Goal: Answer question/provide support: Share knowledge or assist other users

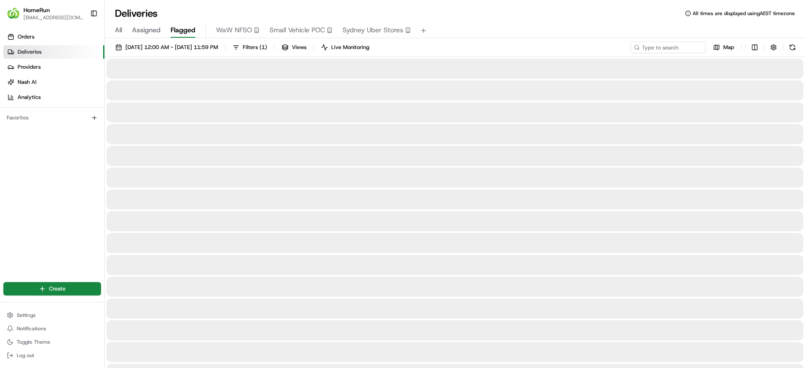
click at [184, 24] on button "Flagged" at bounding box center [183, 30] width 25 height 14
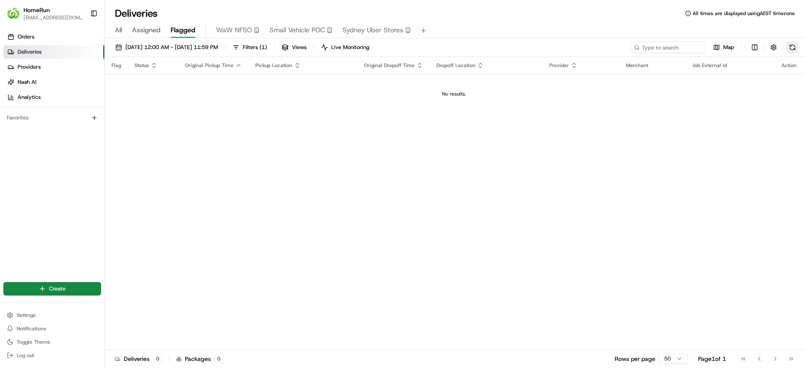
click at [791, 46] on button at bounding box center [792, 47] width 12 height 12
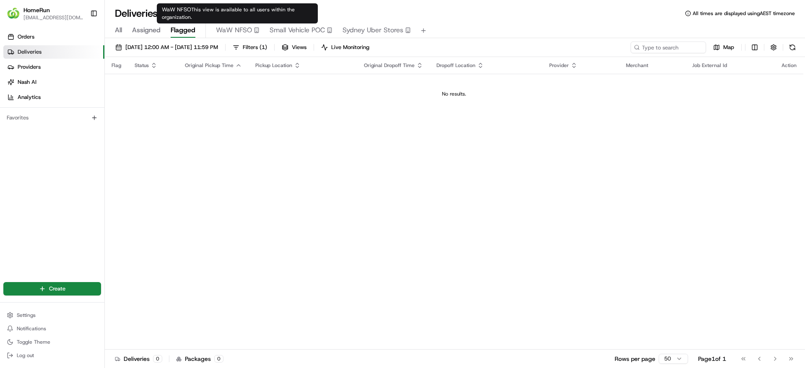
click at [296, 27] on span "Small Vehicle POC" at bounding box center [297, 30] width 55 height 10
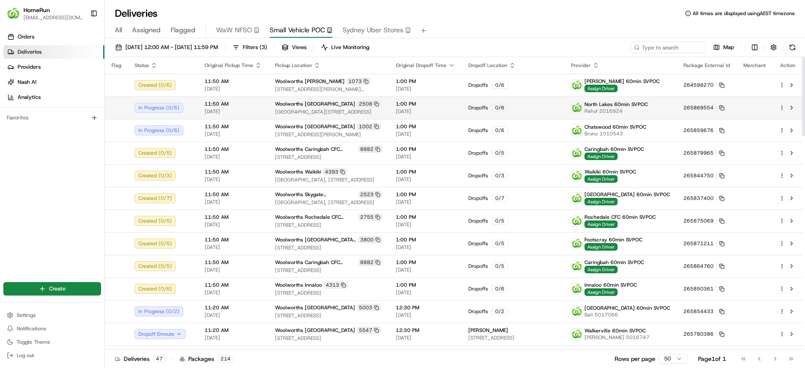
click at [386, 98] on td "Woolworths North Lakes 2508 Cnr Anzac Ave & North Lakes Drive, North Lakes, QLD…" at bounding box center [328, 107] width 121 height 23
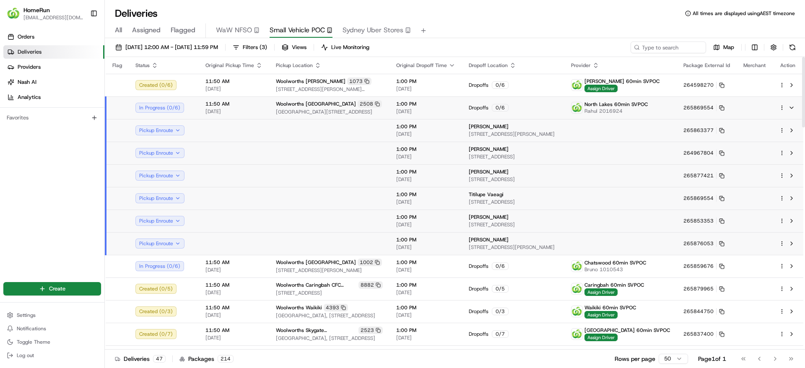
scroll to position [315, 0]
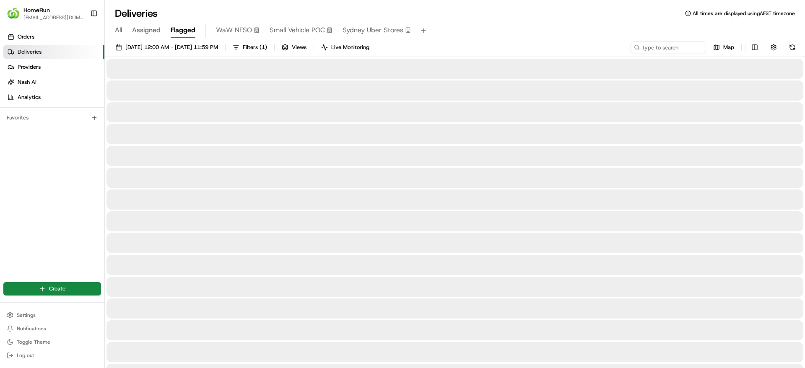
click at [190, 27] on span "Flagged" at bounding box center [183, 30] width 25 height 10
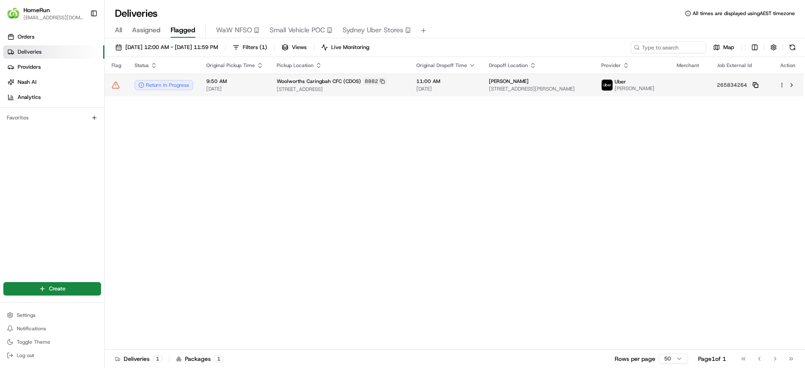
click at [754, 82] on body "HomeRun jpinekubica1@woolworths.com.au Toggle Sidebar Orders Deliveries Provide…" at bounding box center [402, 184] width 805 height 368
click at [754, 84] on rect at bounding box center [755, 85] width 3 height 3
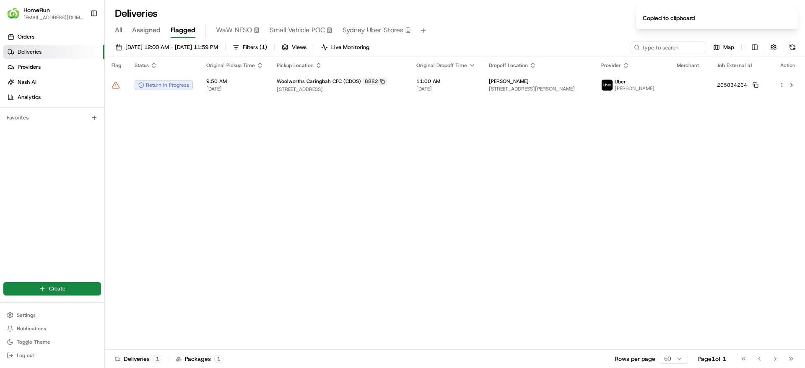
click at [300, 99] on div "Flag Status Original Pickup Time Pickup Location Original Dropoff Time Dropoff …" at bounding box center [454, 203] width 698 height 293
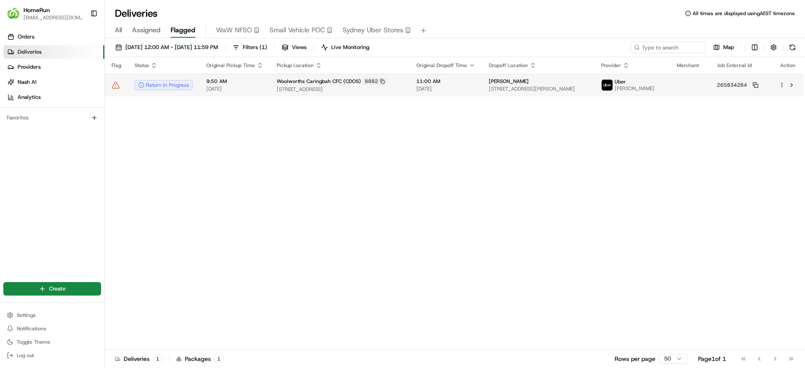
click at [305, 94] on td "Woolworths Caringbah CFC (CDOS) 8882 13 Endeavour Road, Caringbah, NSW 2229, AU" at bounding box center [340, 85] width 140 height 23
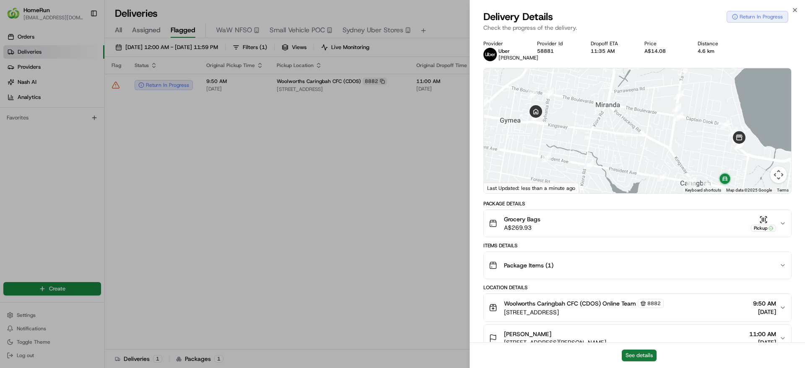
click at [648, 355] on button "See details" at bounding box center [639, 356] width 35 height 12
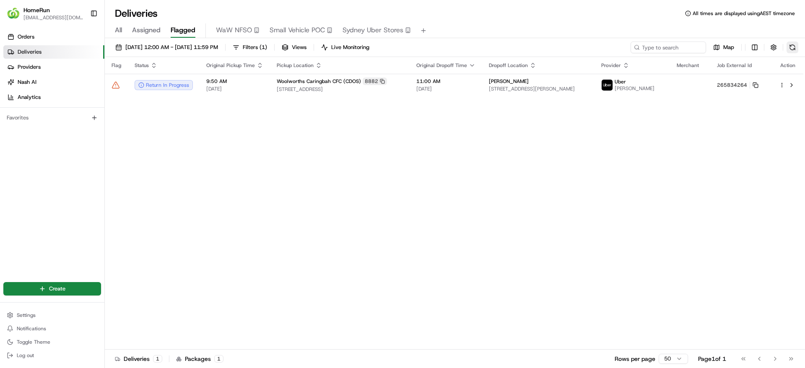
click at [791, 45] on button at bounding box center [792, 47] width 12 height 12
click at [785, 41] on div "Map" at bounding box center [714, 47] width 168 height 12
click at [788, 46] on button at bounding box center [792, 47] width 12 height 12
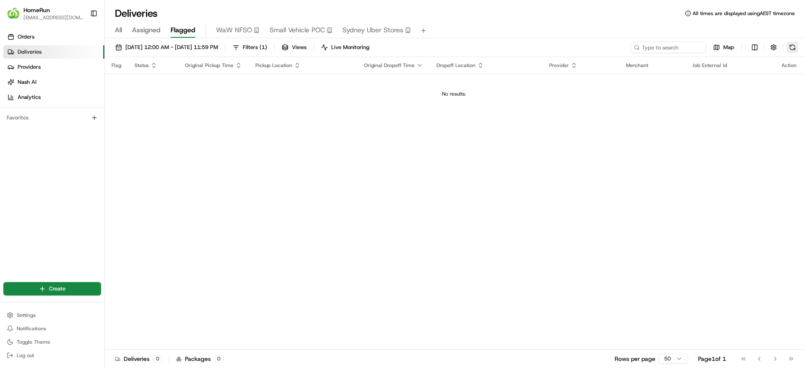
click at [794, 46] on button at bounding box center [792, 47] width 12 height 12
click at [793, 49] on button at bounding box center [792, 47] width 12 height 12
click at [786, 49] on div "Map" at bounding box center [714, 47] width 168 height 12
click at [794, 50] on button at bounding box center [792, 47] width 12 height 12
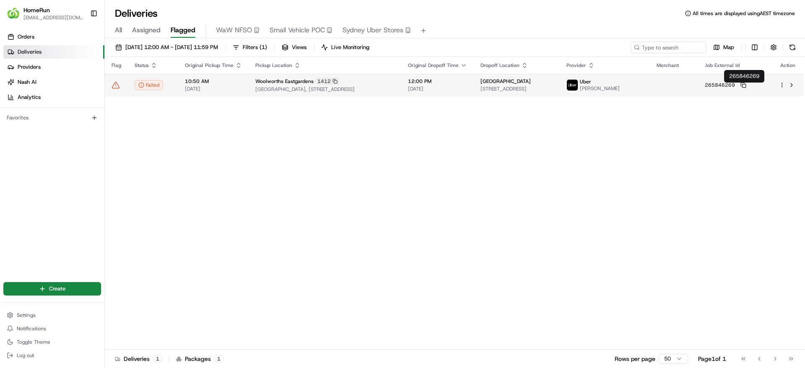
click at [761, 91] on td "265846269" at bounding box center [735, 85] width 74 height 23
click at [746, 88] on rect at bounding box center [743, 85] width 3 height 3
click at [620, 92] on div "Uber GAJENDRA S." at bounding box center [592, 84] width 53 height 13
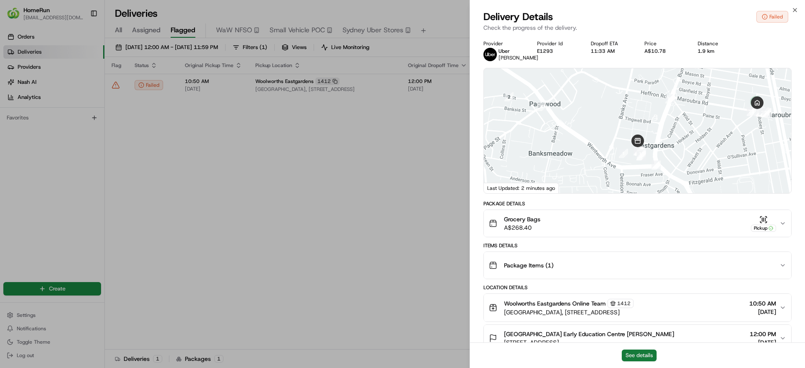
click at [643, 355] on button "See details" at bounding box center [639, 356] width 35 height 12
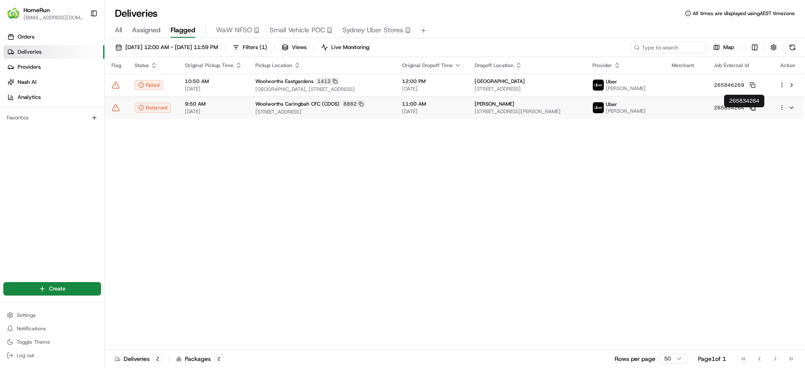
click at [755, 111] on icon at bounding box center [752, 108] width 6 height 6
click at [116, 110] on icon at bounding box center [115, 108] width 8 height 8
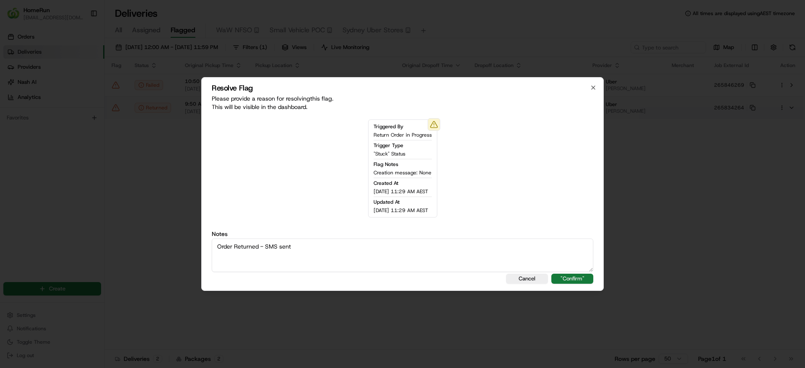
type textarea "Order Returned - SMS sent"
click at [572, 277] on button ""Confirm"" at bounding box center [572, 279] width 42 height 10
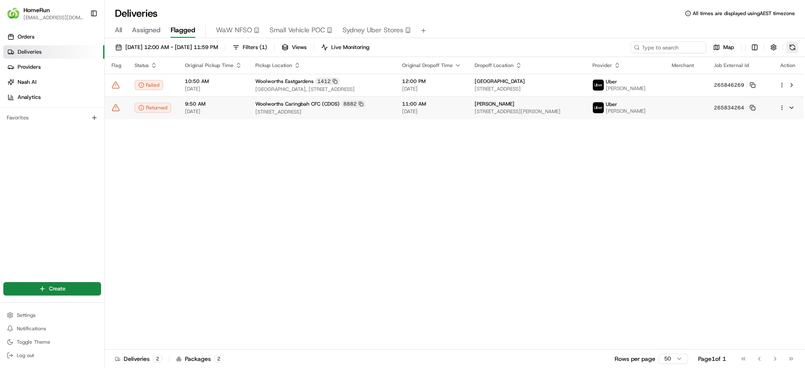
click at [789, 47] on button at bounding box center [792, 47] width 12 height 12
click at [122, 111] on td at bounding box center [116, 107] width 23 height 23
click at [119, 117] on td at bounding box center [116, 107] width 23 height 23
click at [117, 112] on icon at bounding box center [115, 108] width 8 height 8
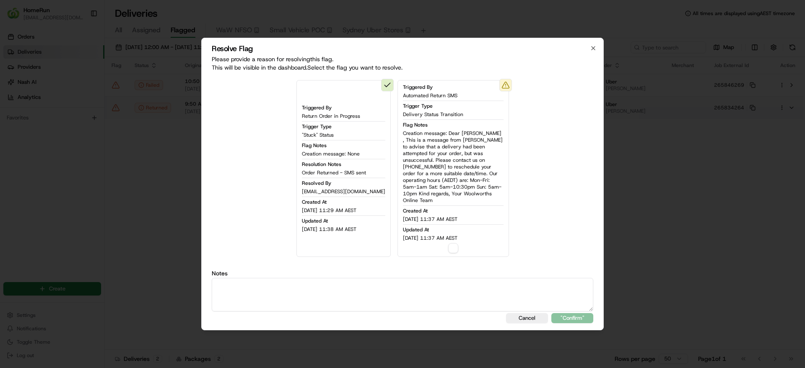
click at [450, 247] on button "button" at bounding box center [453, 248] width 10 height 10
click at [380, 291] on textarea at bounding box center [402, 295] width 381 height 34
type textarea "Order Returned - SMS sent"
click at [565, 315] on button ""Confirm"" at bounding box center [572, 318] width 42 height 10
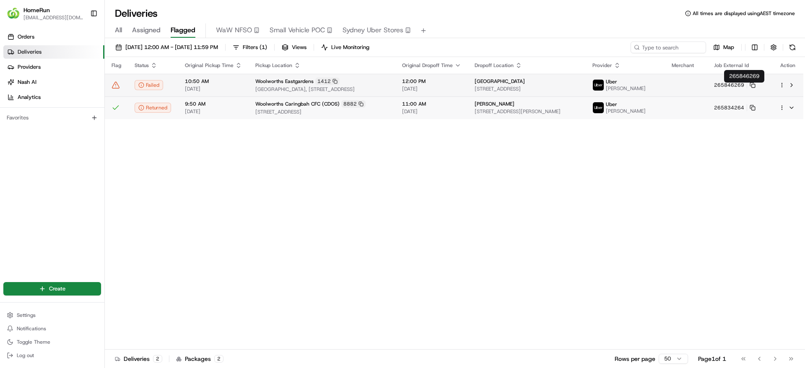
click at [707, 89] on td at bounding box center [686, 85] width 42 height 23
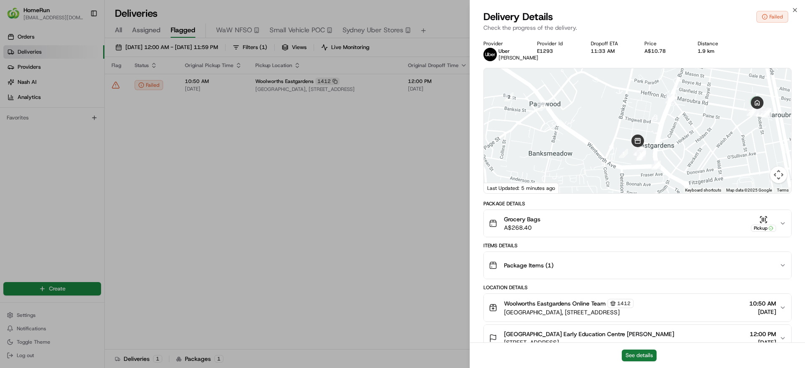
click at [633, 355] on button "See details" at bounding box center [639, 356] width 35 height 12
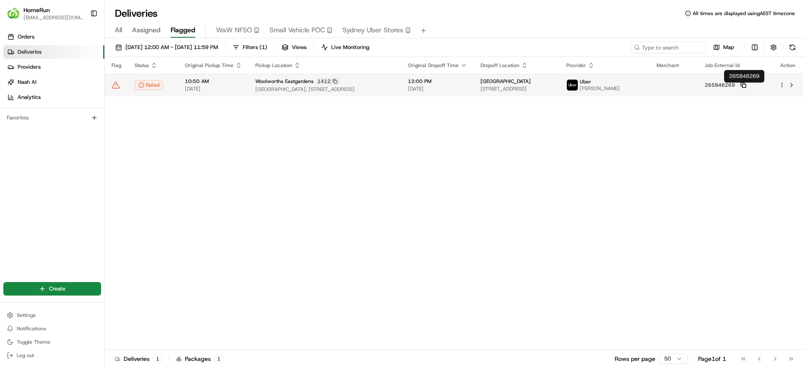
click at [746, 88] on icon at bounding box center [743, 85] width 6 height 6
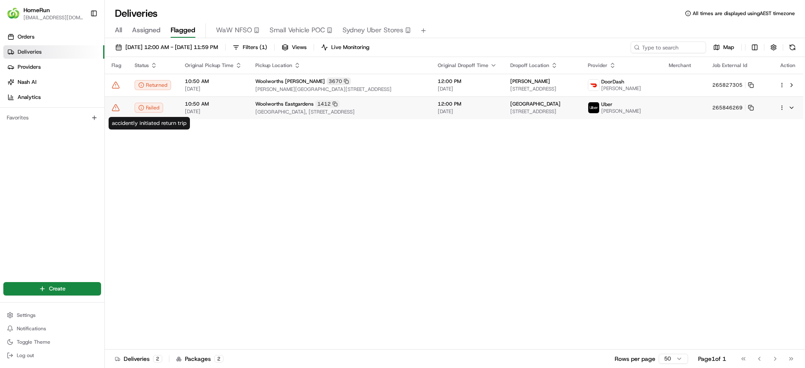
click at [272, 108] on div "Woolworths Eastgardens 1412" at bounding box center [339, 104] width 169 height 8
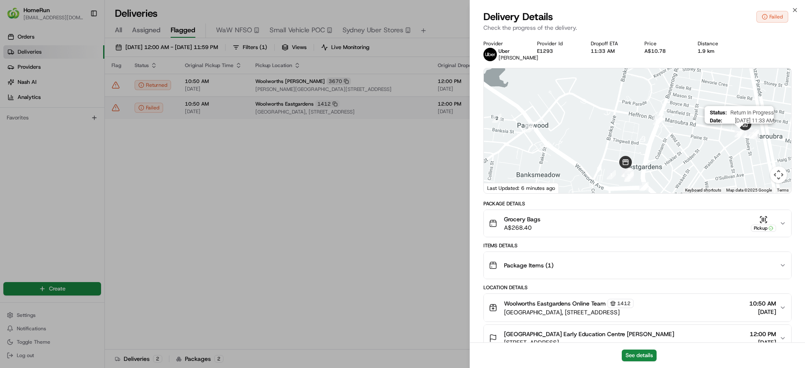
drag, startPoint x: 745, startPoint y: 114, endPoint x: 731, endPoint y: 137, distance: 26.3
click at [731, 152] on div "To navigate, press the arrow keys." at bounding box center [778, 152] width 307 height 0
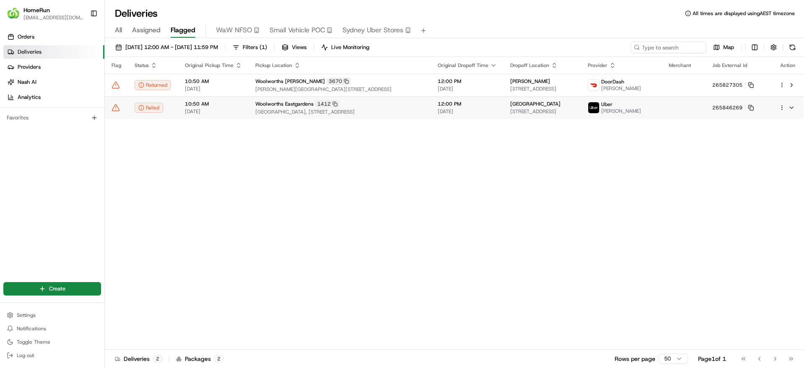
click at [117, 111] on icon at bounding box center [115, 108] width 8 height 8
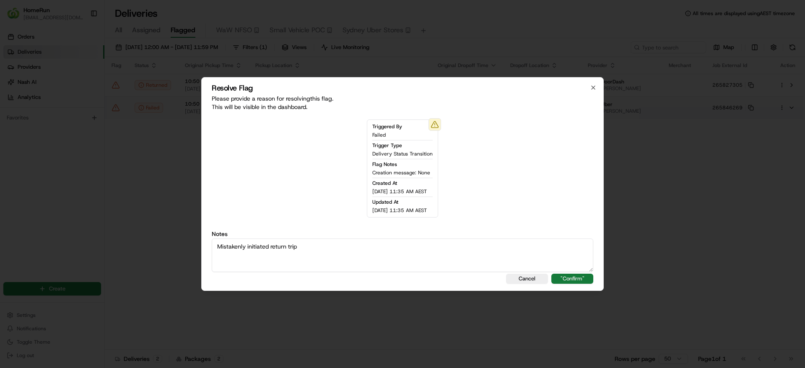
type textarea "Mistakenly initiated return trip"
click at [591, 279] on button ""Confirm"" at bounding box center [572, 279] width 42 height 10
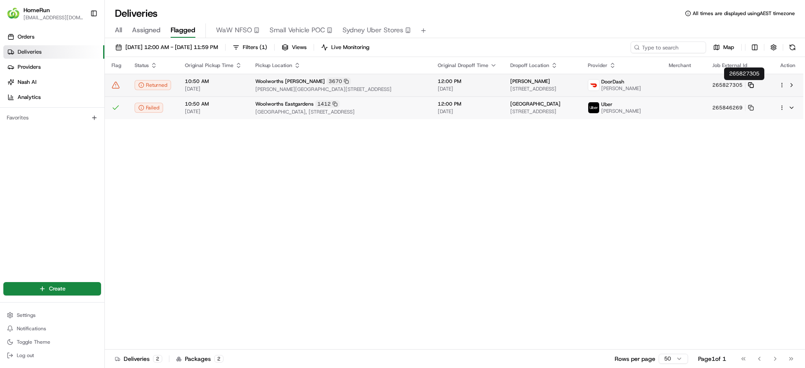
click at [753, 86] on rect at bounding box center [750, 85] width 3 height 3
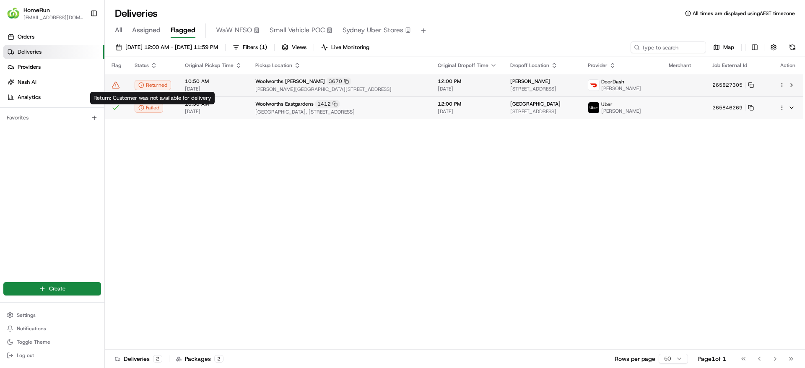
click at [116, 85] on icon at bounding box center [116, 84] width 0 height 1
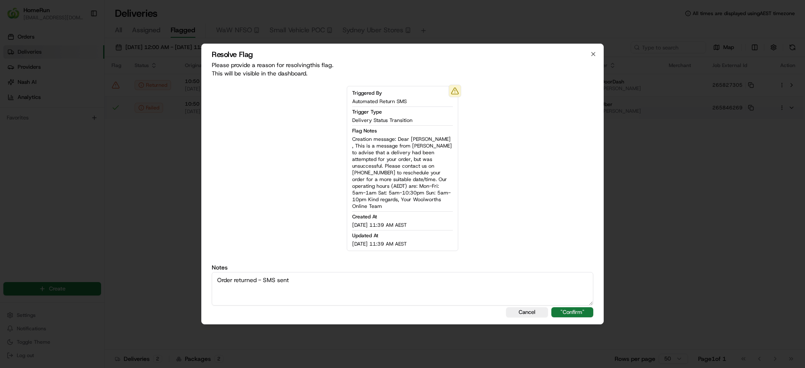
type textarea "Order returned - SMS sent"
click at [567, 309] on button ""Confirm"" at bounding box center [572, 312] width 42 height 10
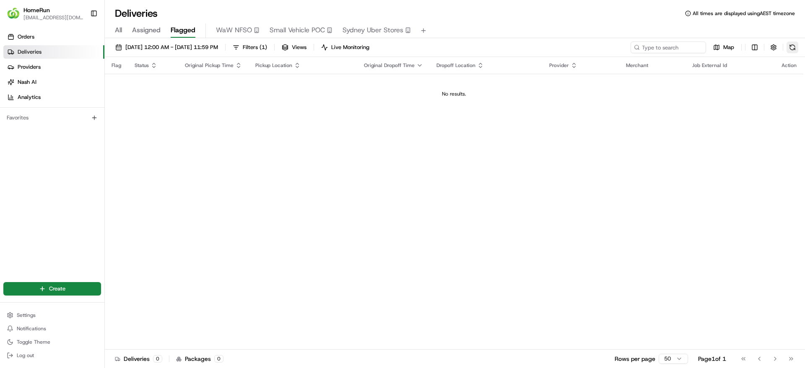
click at [794, 46] on button at bounding box center [792, 47] width 12 height 12
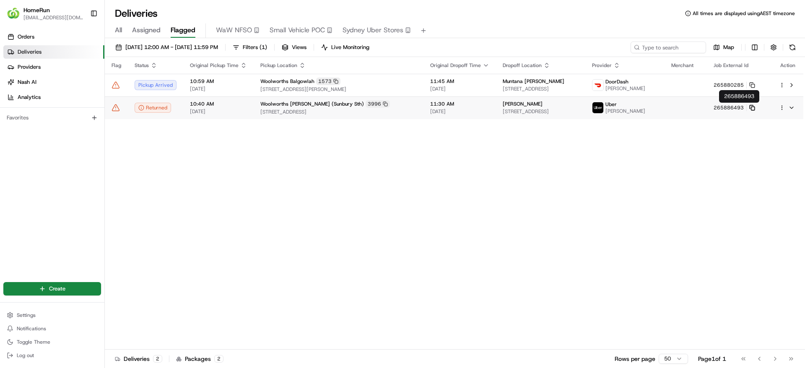
click at [754, 107] on rect at bounding box center [752, 108] width 3 height 3
drag, startPoint x: 117, startPoint y: 114, endPoint x: 118, endPoint y: 109, distance: 5.7
click at [118, 109] on td at bounding box center [116, 107] width 23 height 23
click at [113, 112] on td at bounding box center [116, 107] width 23 height 23
click at [115, 108] on icon at bounding box center [115, 108] width 8 height 8
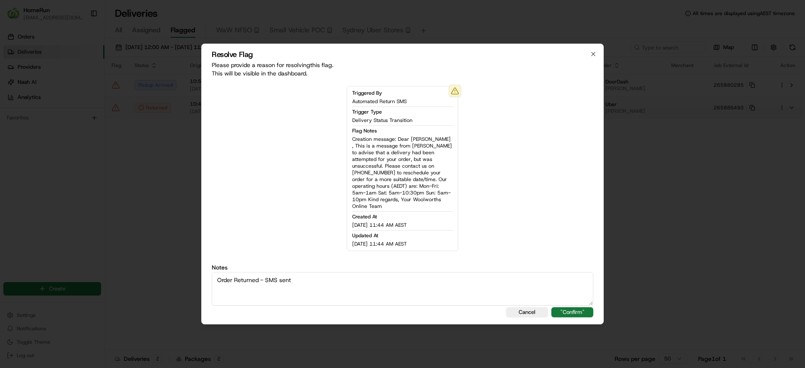
type textarea "Order Returned - SMS sent"
click at [573, 310] on button ""Confirm"" at bounding box center [572, 312] width 42 height 10
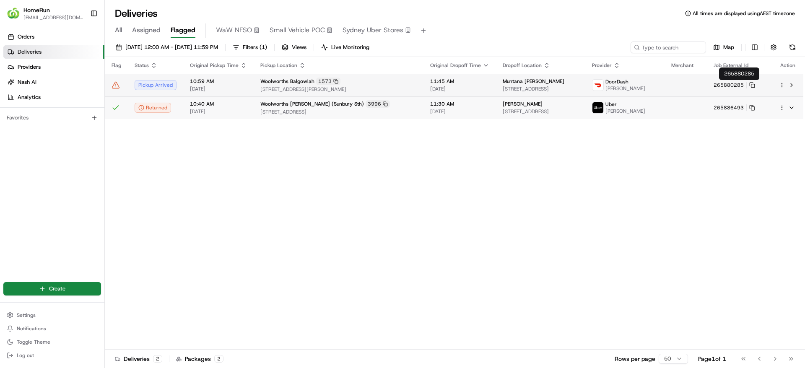
click at [755, 82] on button "265880285" at bounding box center [733, 85] width 41 height 7
click at [755, 85] on icon at bounding box center [752, 85] width 6 height 6
click at [272, 75] on td "Woolworths Balgowlah 1573 17-31 Roseberry Street, Balgowlah, NSW 2093, AU" at bounding box center [339, 85] width 170 height 23
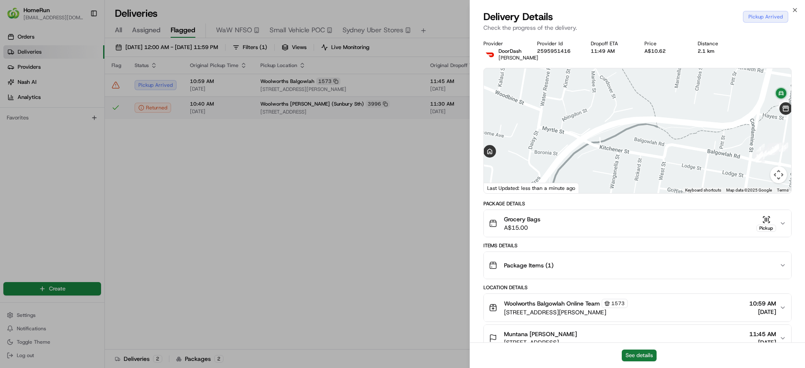
click at [644, 361] on button "See details" at bounding box center [639, 356] width 35 height 12
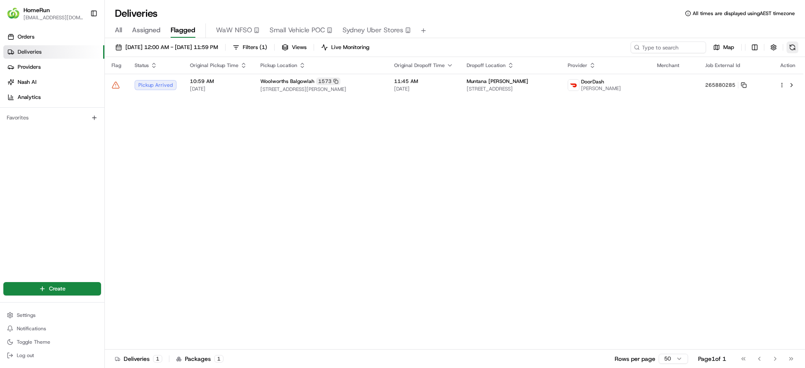
click at [795, 44] on button at bounding box center [792, 47] width 12 height 12
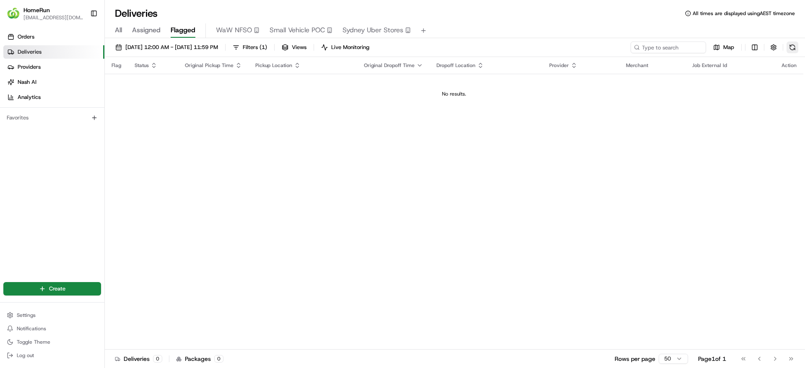
click at [789, 43] on button at bounding box center [792, 47] width 12 height 12
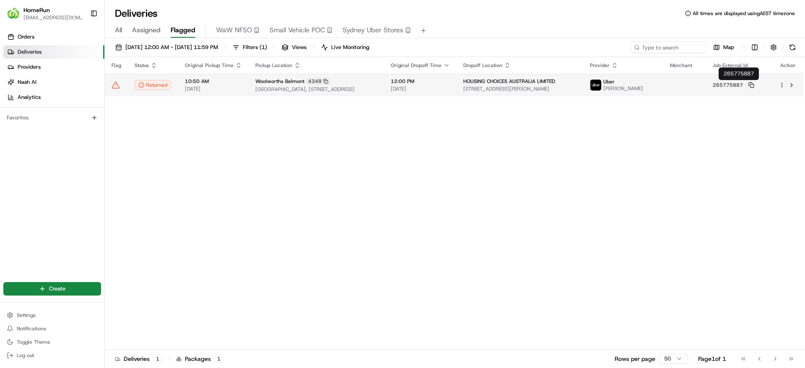
click at [754, 82] on button "265775887" at bounding box center [733, 85] width 41 height 7
click at [754, 84] on rect at bounding box center [751, 85] width 3 height 3
click at [115, 83] on icon at bounding box center [115, 85] width 8 height 8
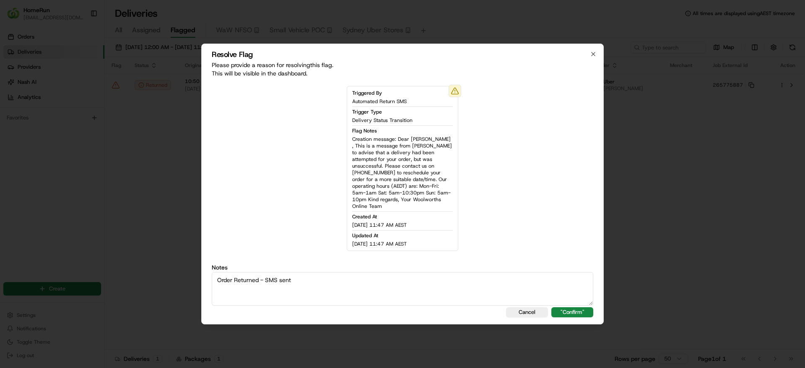
type textarea "Order Returned - SMS sent"
click at [570, 309] on button ""Confirm"" at bounding box center [572, 312] width 42 height 10
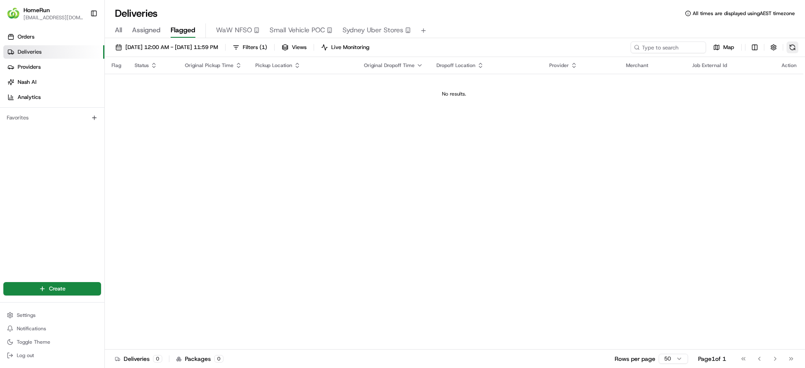
click at [789, 45] on button at bounding box center [792, 47] width 12 height 12
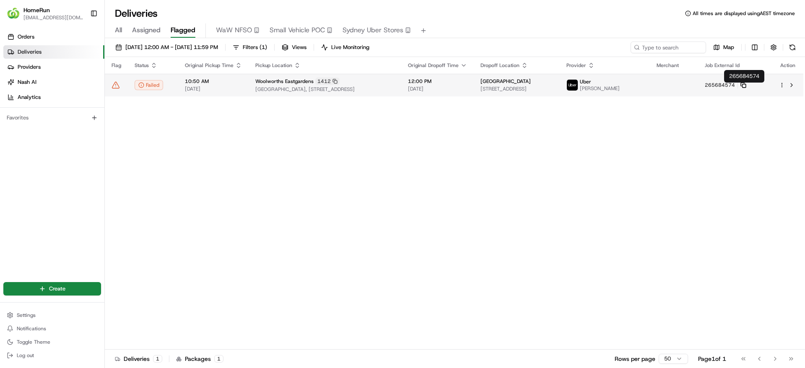
click at [744, 86] on icon at bounding box center [742, 84] width 3 height 3
click at [226, 78] on td "10:50 AM 22/08/2025" at bounding box center [213, 85] width 70 height 23
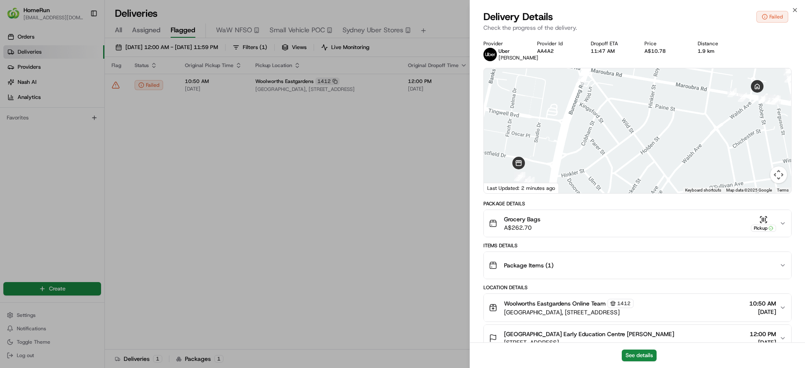
click at [640, 347] on div "See details" at bounding box center [637, 355] width 335 height 26
click at [634, 359] on button "See details" at bounding box center [639, 356] width 35 height 12
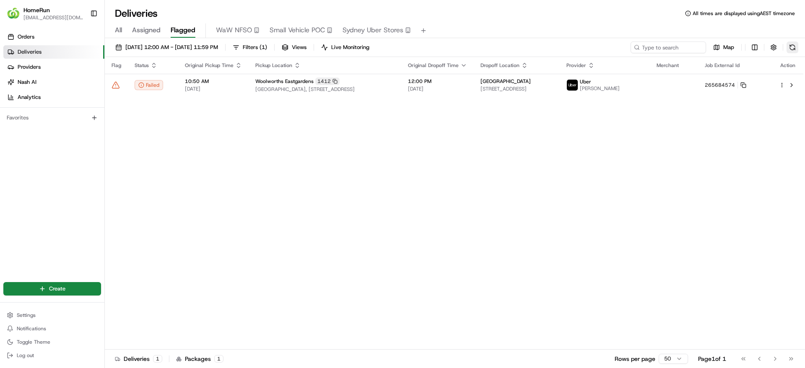
click at [793, 48] on button at bounding box center [792, 47] width 12 height 12
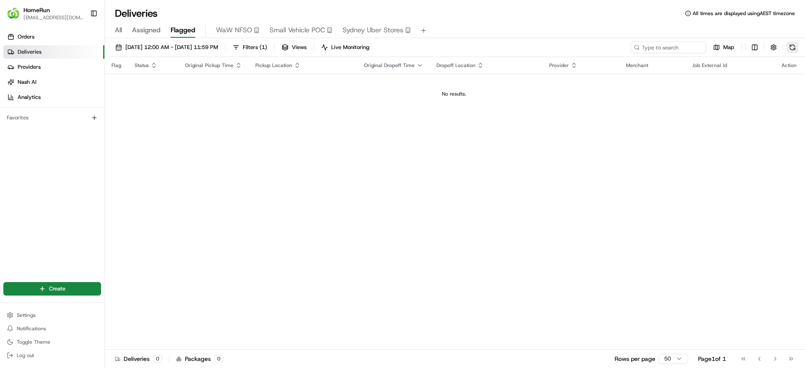
click at [794, 50] on button at bounding box center [792, 47] width 12 height 12
click at [796, 49] on button at bounding box center [792, 47] width 12 height 12
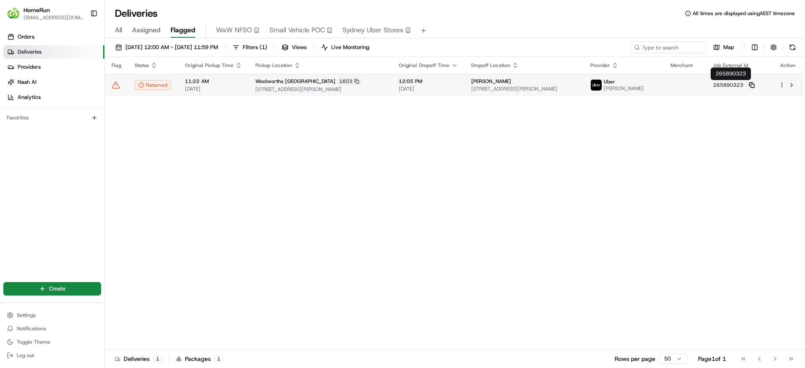
click at [750, 85] on icon at bounding box center [752, 85] width 6 height 6
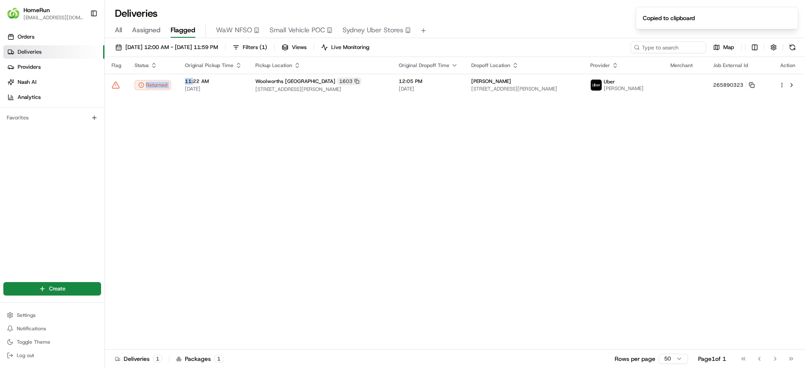
drag, startPoint x: 194, startPoint y: 82, endPoint x: 143, endPoint y: 5, distance: 92.4
click at [144, 65] on table "Flag Status Original Pickup Time Pickup Location Original Dropoff Time Dropoff …" at bounding box center [454, 76] width 698 height 39
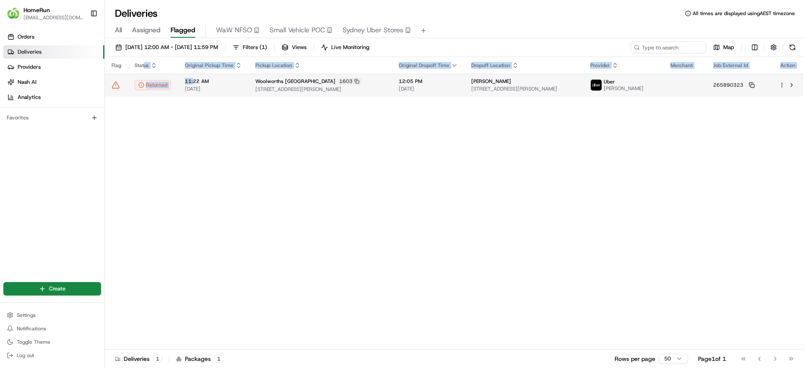
click at [116, 85] on icon at bounding box center [115, 85] width 8 height 8
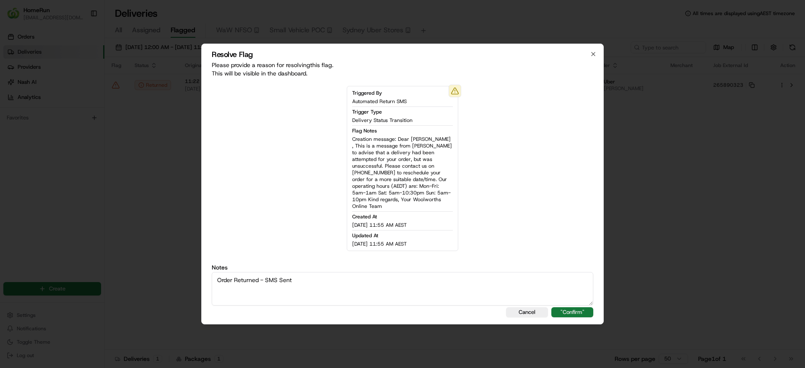
type textarea "Order Returned - SMS Sent"
click at [581, 312] on button ""Confirm"" at bounding box center [572, 312] width 42 height 10
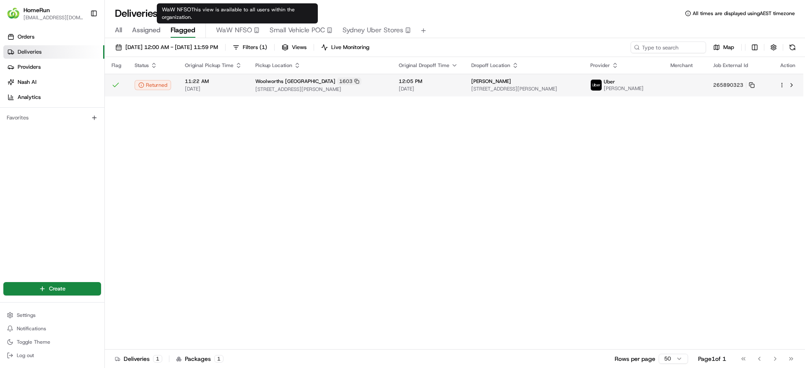
click at [239, 75] on td "11:22 AM 22/08/2025" at bounding box center [213, 85] width 70 height 23
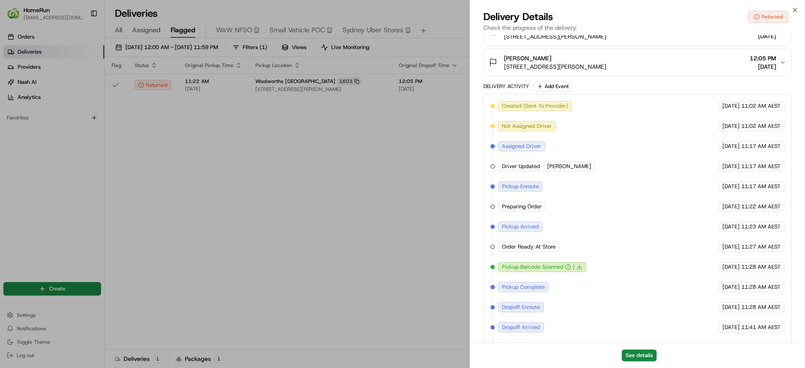
scroll to position [338, 0]
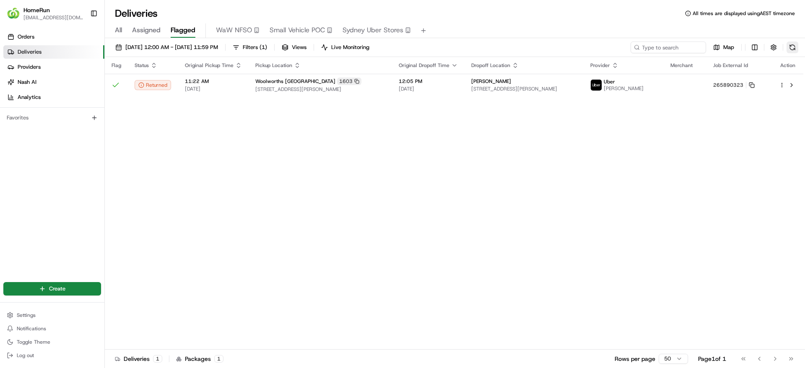
click at [787, 45] on button at bounding box center [792, 47] width 12 height 12
click at [796, 42] on button at bounding box center [792, 47] width 12 height 12
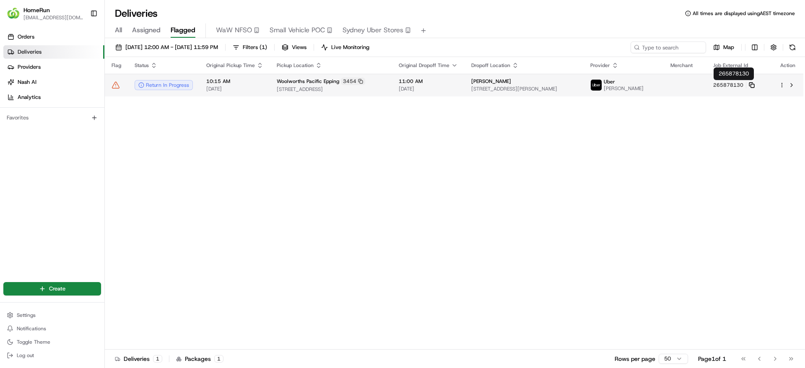
click at [753, 87] on icon at bounding box center [752, 85] width 6 height 6
click at [308, 84] on span "Woolworths Pacific Epping" at bounding box center [308, 81] width 62 height 7
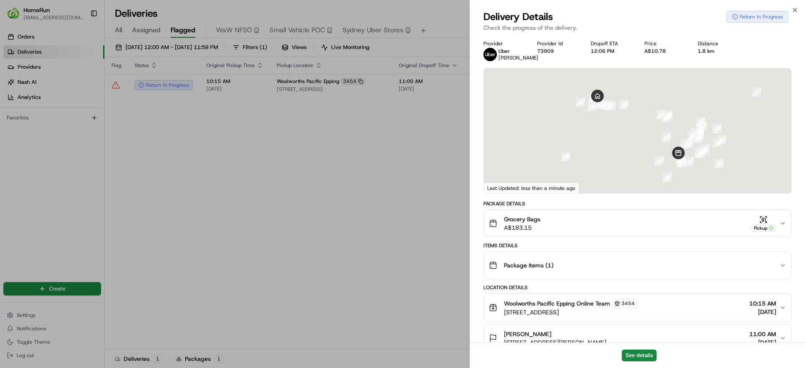
click at [646, 350] on button "See details" at bounding box center [639, 356] width 35 height 12
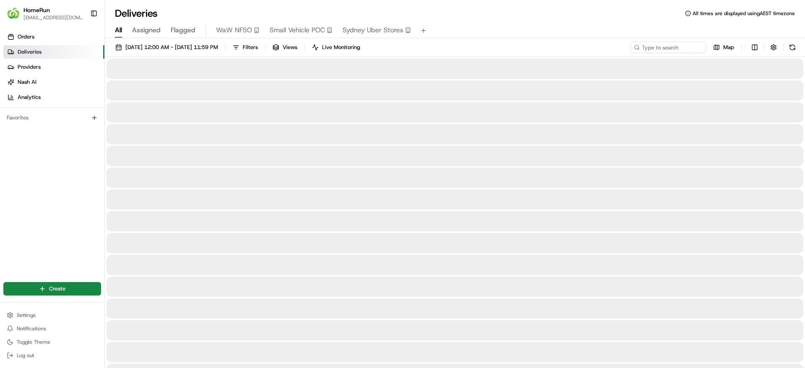
click at [119, 31] on span "All" at bounding box center [118, 30] width 7 height 10
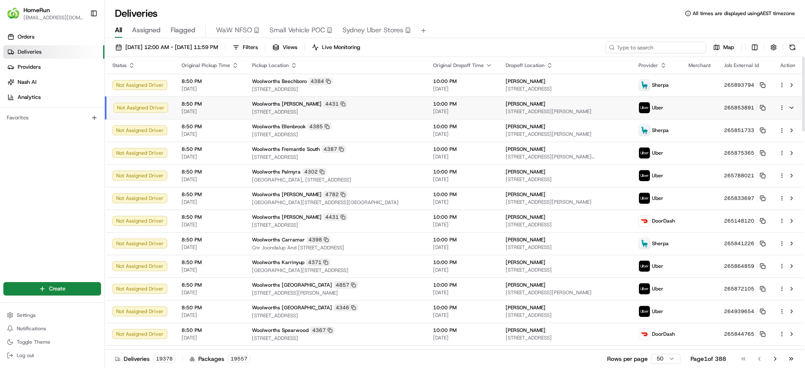
click at [673, 51] on input at bounding box center [655, 47] width 101 height 12
paste input "3761 CASTLEMAINE"
type input "3761 CASTLEMAINE"
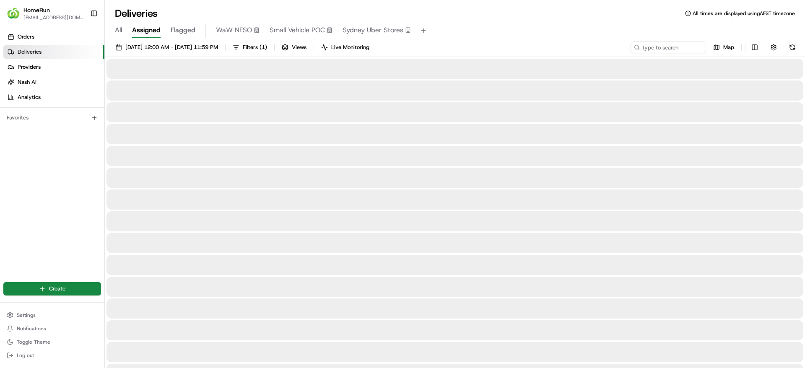
click at [153, 29] on span "Assigned" at bounding box center [146, 30] width 29 height 10
click at [674, 44] on input at bounding box center [655, 47] width 101 height 12
paste input "3761 CASTLEMAINE"
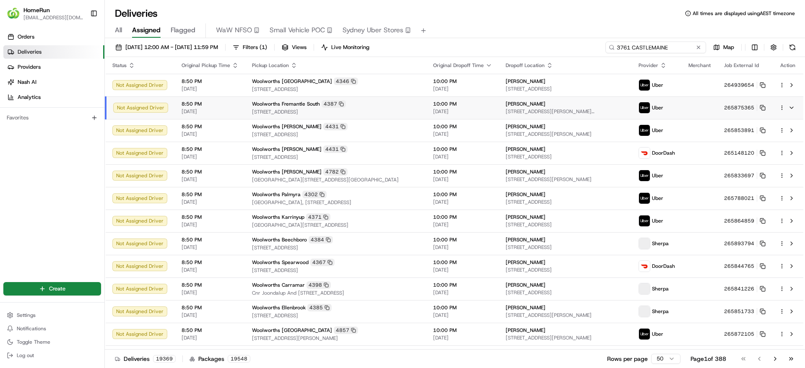
type input "3761 CASTLEMAINE"
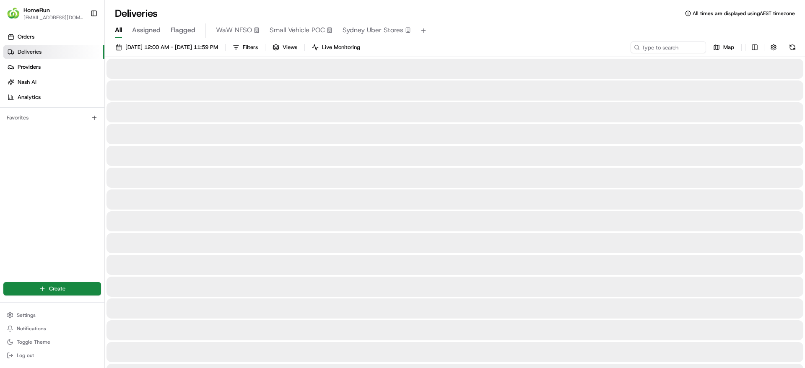
click at [119, 23] on button "All" at bounding box center [118, 30] width 7 height 14
click at [676, 48] on input at bounding box center [655, 47] width 101 height 12
paste input "3761 CASTLEMAINE"
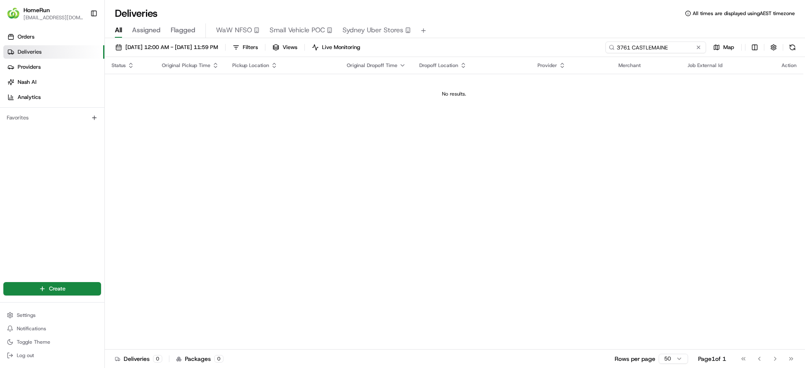
drag, startPoint x: 673, startPoint y: 46, endPoint x: 633, endPoint y: 45, distance: 39.8
click at [633, 45] on input "3761 CASTLEMAINE" at bounding box center [655, 47] width 101 height 12
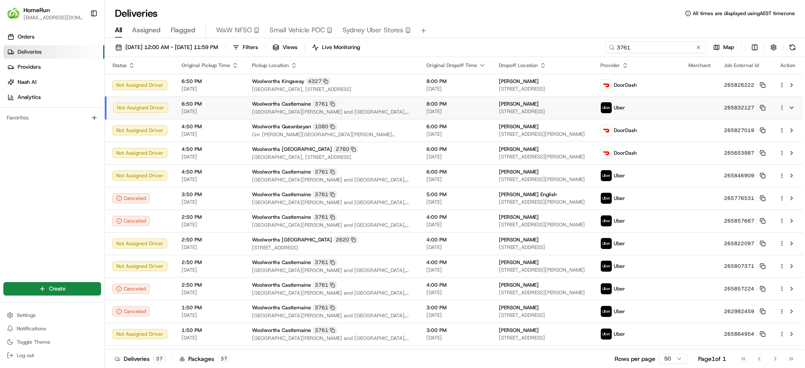
drag, startPoint x: 602, startPoint y: 62, endPoint x: 553, endPoint y: 65, distance: 49.5
click at [553, 65] on div "22/08/2025 12:00 AM - 22/08/2025 11:59 PM Filters Views Live Monitoring 3761 Ma…" at bounding box center [455, 204] width 700 height 332
paste input "265814180"
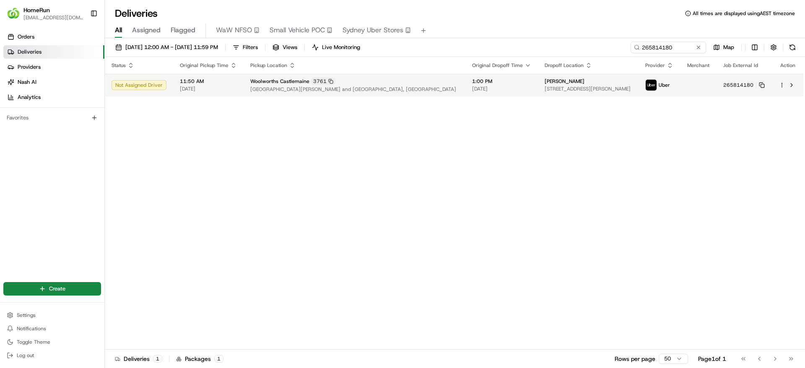
click at [782, 84] on html "HomeRun jpinekubica1@woolworths.com.au Toggle Sidebar Orders Deliveries Provide…" at bounding box center [402, 184] width 805 height 368
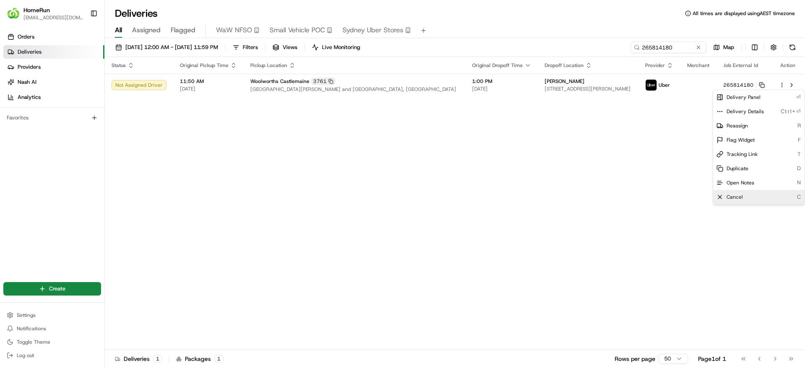
click at [747, 199] on div "Cancel C" at bounding box center [758, 197] width 91 height 14
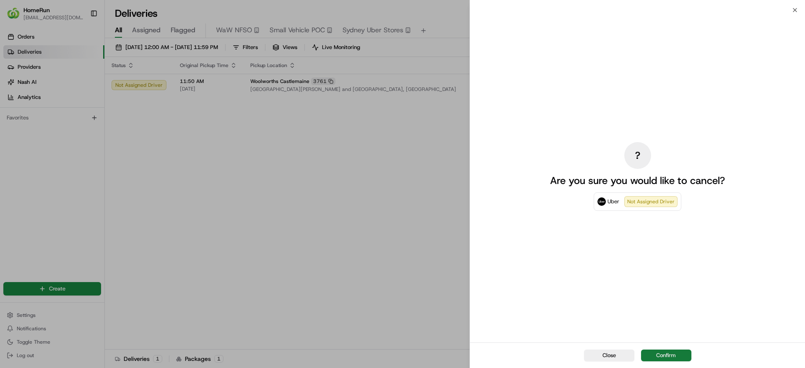
click at [669, 353] on button "Confirm" at bounding box center [666, 356] width 50 height 12
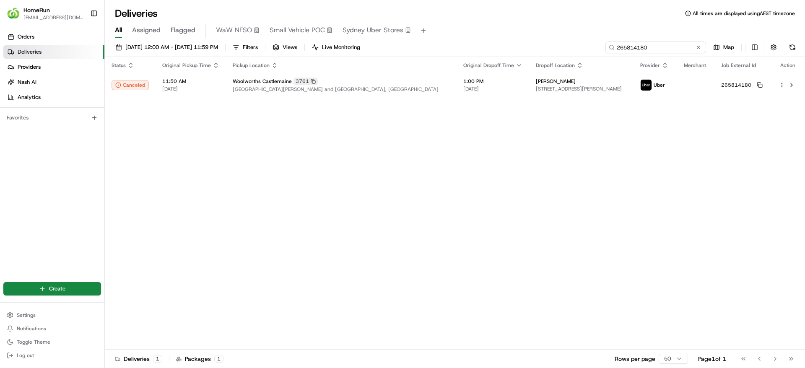
drag, startPoint x: 682, startPoint y: 49, endPoint x: 560, endPoint y: 60, distance: 122.9
click at [560, 60] on div "22/08/2025 12:00 AM - 22/08/2025 11:59 PM Filters Views Live Monitoring 2658141…" at bounding box center [455, 204] width 700 height 332
paste input "22078693"
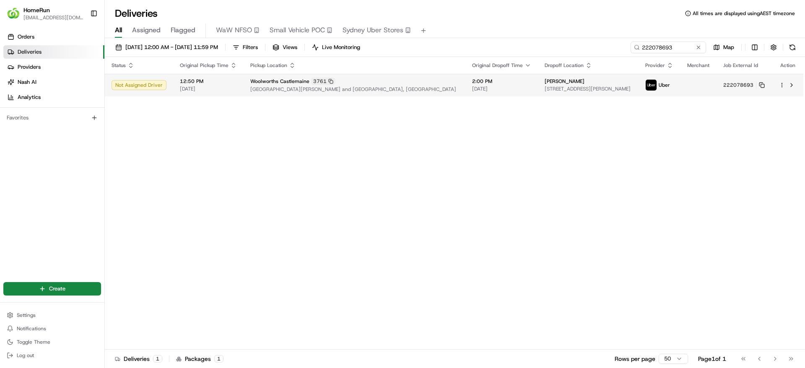
click at [783, 82] on html "HomeRun jpinekubica1@woolworths.com.au Toggle Sidebar Orders Deliveries Provide…" at bounding box center [402, 184] width 805 height 368
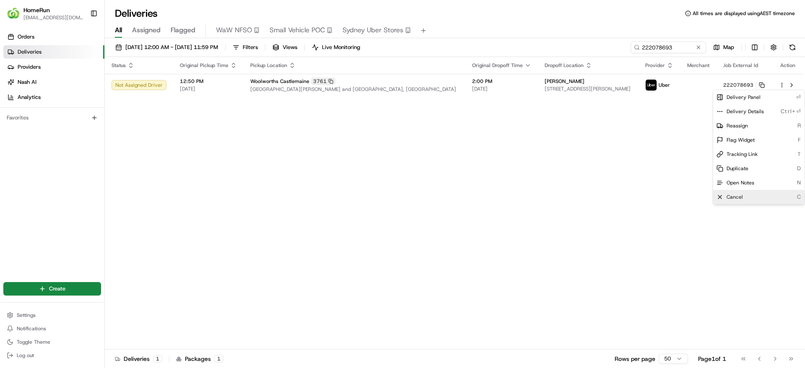
click at [744, 197] on div "Cancel C" at bounding box center [758, 197] width 91 height 14
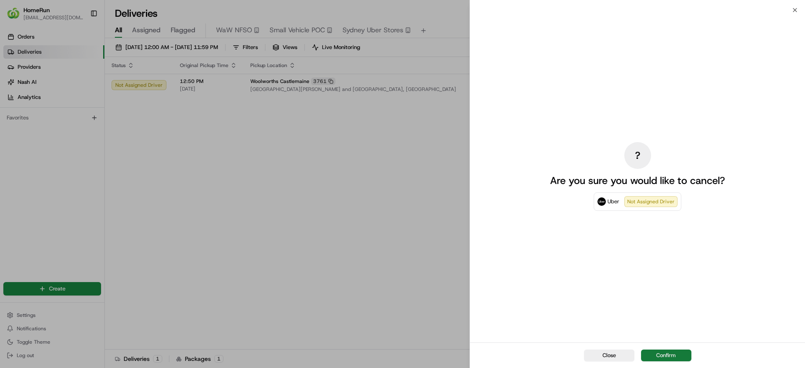
click at [669, 353] on button "Confirm" at bounding box center [666, 356] width 50 height 12
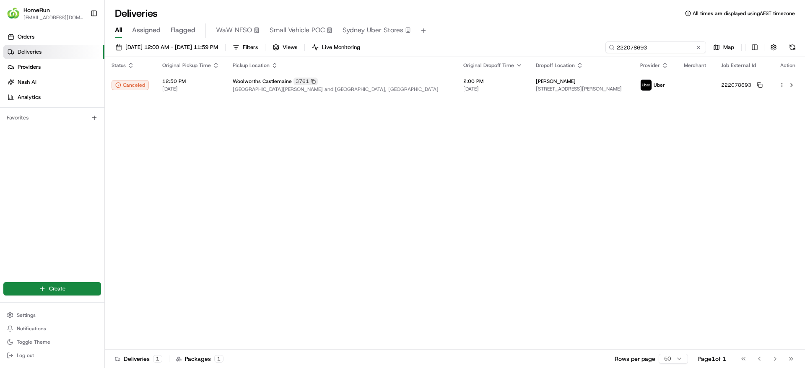
drag, startPoint x: 675, startPoint y: 43, endPoint x: 541, endPoint y: 30, distance: 135.2
click at [541, 30] on div "Deliveries All times are displayed using AEST timezone All Assigned Flagged WaW…" at bounding box center [455, 184] width 700 height 368
paste input "65838460"
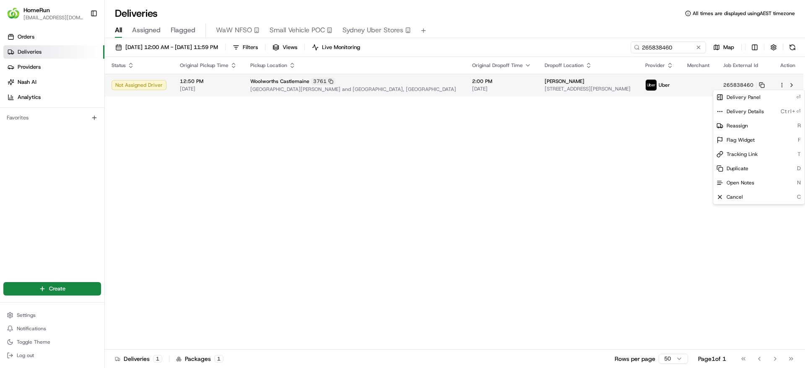
click at [780, 85] on html "HomeRun jpinekubica1@woolworths.com.au Toggle Sidebar Orders Deliveries Provide…" at bounding box center [402, 184] width 805 height 368
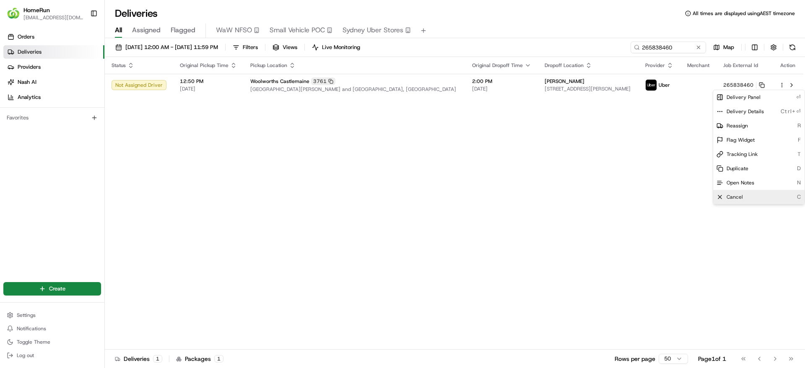
click at [748, 193] on div "Cancel C" at bounding box center [758, 197] width 91 height 14
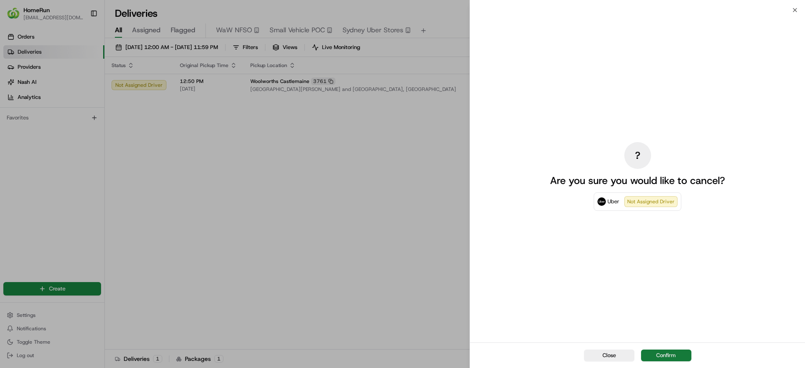
click at [659, 351] on button "Confirm" at bounding box center [666, 356] width 50 height 12
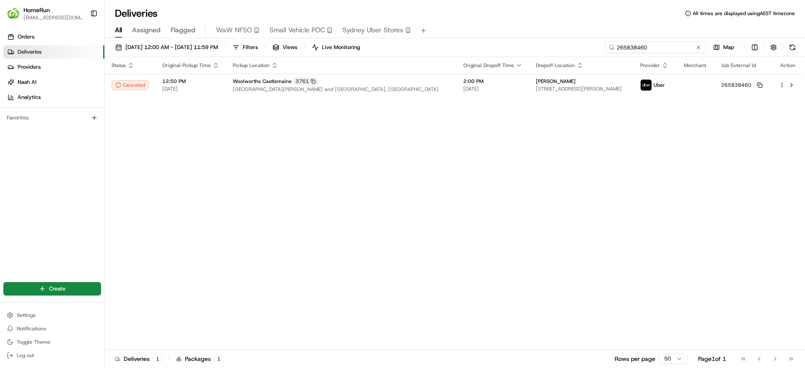
drag, startPoint x: 680, startPoint y: 44, endPoint x: 546, endPoint y: 50, distance: 134.7
click at [546, 50] on div "22/08/2025 12:00 AM - 22/08/2025 11:59 PM Filters Views Live Monitoring 2658384…" at bounding box center [455, 49] width 700 height 16
paste input "64954"
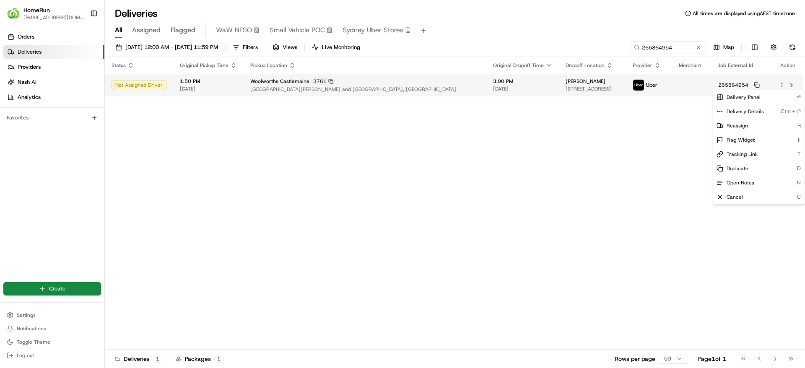
click at [783, 86] on html "HomeRun jpinekubica1@woolworths.com.au Toggle Sidebar Orders Deliveries Provide…" at bounding box center [402, 184] width 805 height 368
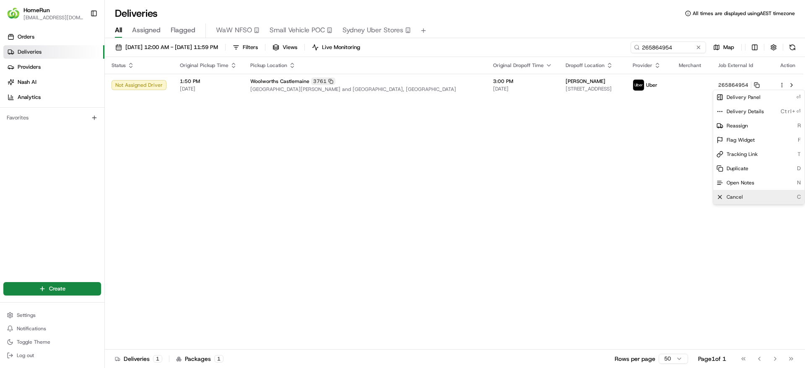
click at [738, 194] on span "Cancel" at bounding box center [734, 197] width 16 height 7
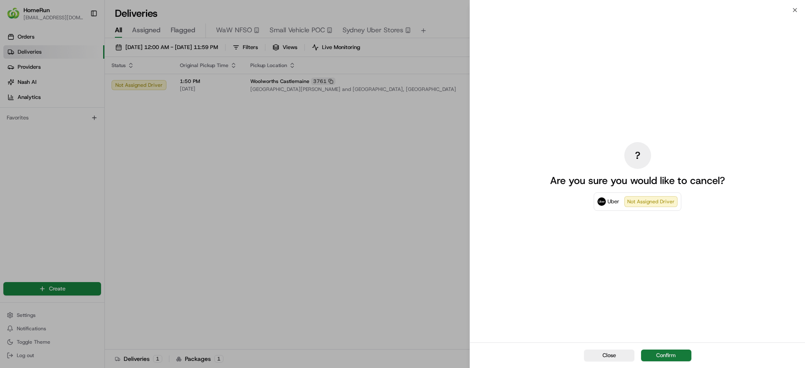
click at [657, 355] on button "Confirm" at bounding box center [666, 356] width 50 height 12
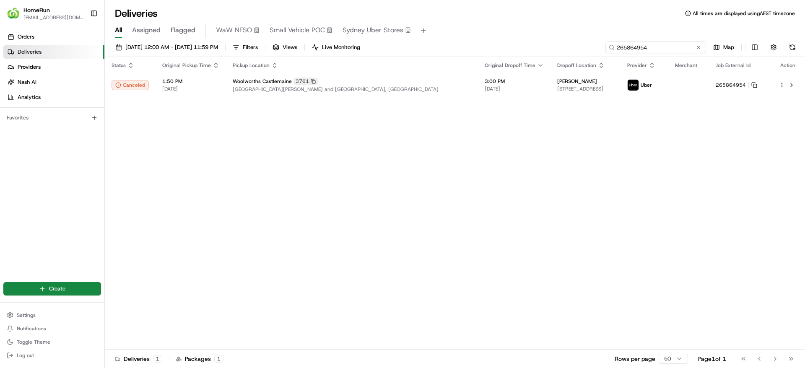
drag, startPoint x: 679, startPoint y: 44, endPoint x: 456, endPoint y: 10, distance: 225.6
click at [456, 10] on div "Deliveries All times are displayed using AEST timezone All Assigned Flagged WaW…" at bounding box center [455, 184] width 700 height 368
paste input "46909"
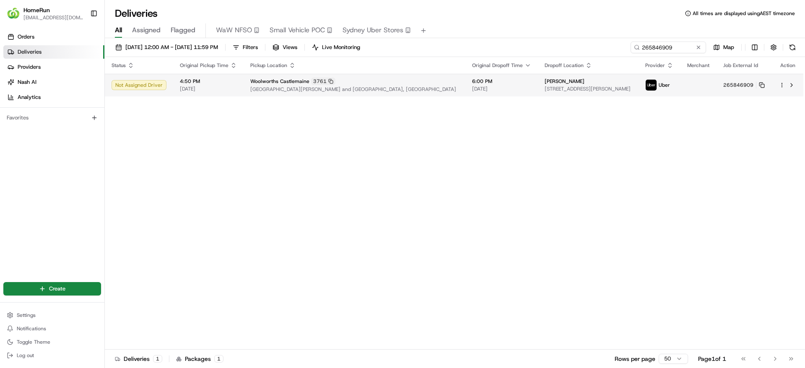
click at [781, 83] on html "HomeRun jpinekubica1@woolworths.com.au Toggle Sidebar Orders Deliveries Provide…" at bounding box center [402, 184] width 805 height 368
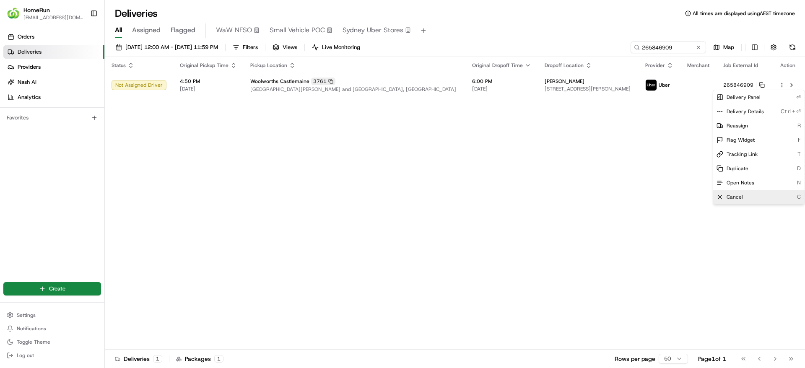
click at [747, 200] on div "Cancel C" at bounding box center [758, 197] width 91 height 14
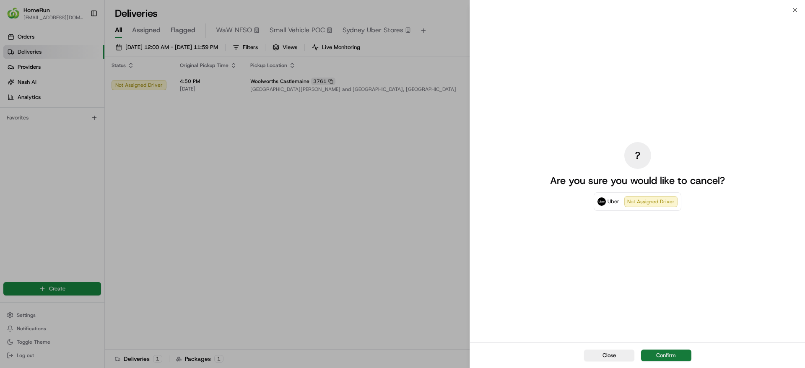
click at [668, 356] on button "Confirm" at bounding box center [666, 356] width 50 height 12
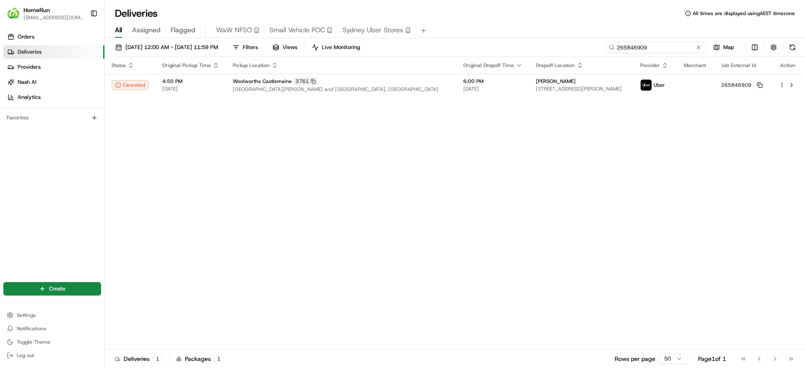
drag, startPoint x: 679, startPoint y: 46, endPoint x: 570, endPoint y: 41, distance: 109.5
click at [570, 41] on div "22/08/2025 12:00 AM - 22/08/2025 11:59 PM Filters Views Live Monitoring 2658469…" at bounding box center [455, 49] width 700 height 16
paste input "32127"
type input "265832127"
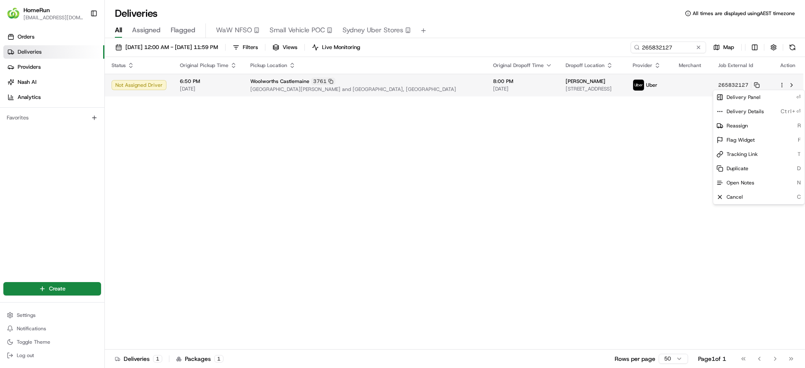
click at [783, 86] on html "HomeRun jpinekubica1@woolworths.com.au Toggle Sidebar Orders Deliveries Provide…" at bounding box center [402, 184] width 805 height 368
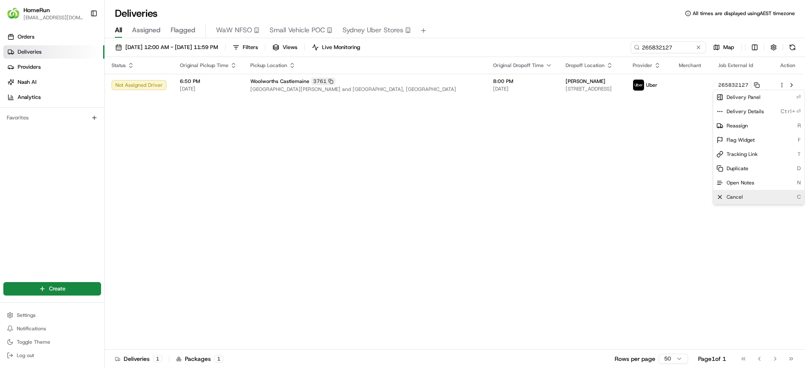
click at [756, 194] on div "Cancel C" at bounding box center [758, 197] width 91 height 14
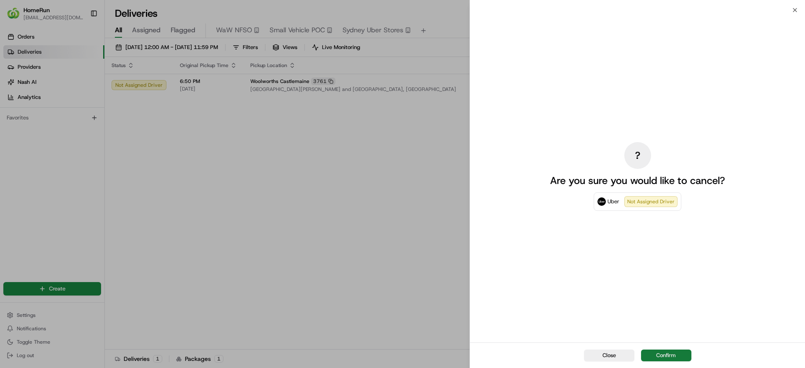
click at [657, 355] on button "Confirm" at bounding box center [666, 356] width 50 height 12
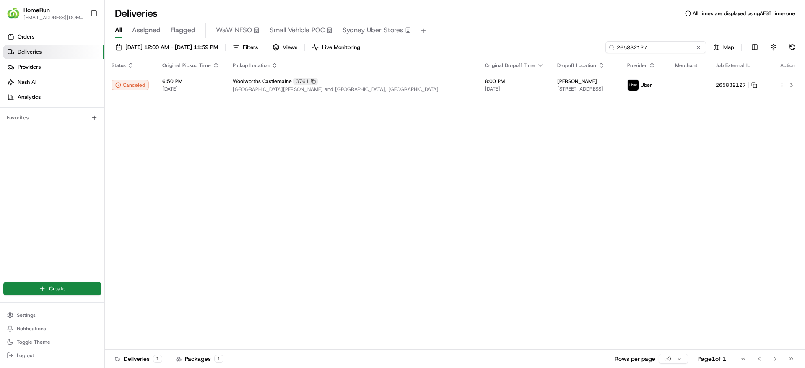
drag, startPoint x: 683, startPoint y: 44, endPoint x: 488, endPoint y: 24, distance: 196.3
click at [488, 24] on div "Deliveries All times are displayed using AEST timezone All Assigned Flagged WaW…" at bounding box center [455, 184] width 700 height 368
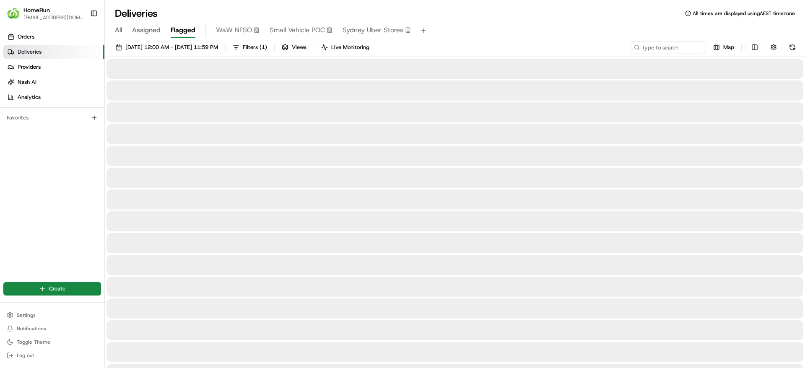
click at [189, 30] on span "Flagged" at bounding box center [183, 30] width 25 height 10
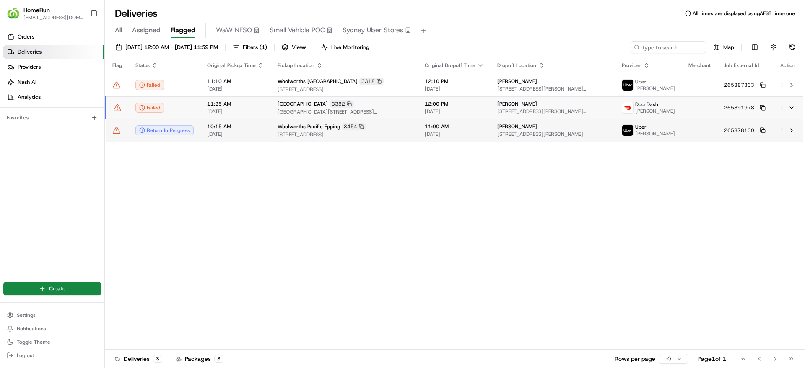
click at [526, 127] on span "Anna scerri" at bounding box center [517, 126] width 40 height 7
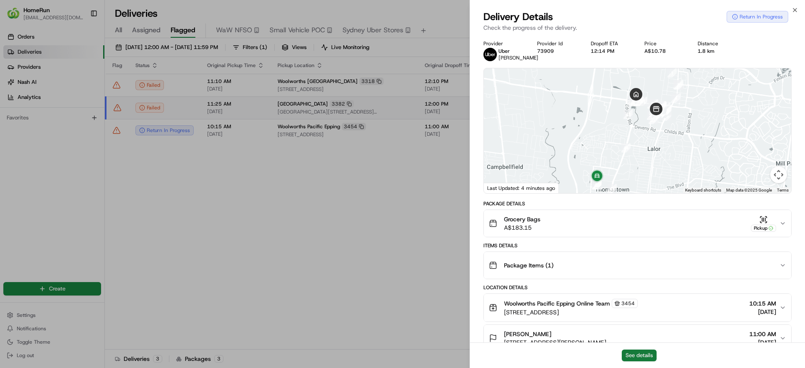
click at [644, 357] on button "See details" at bounding box center [639, 356] width 35 height 12
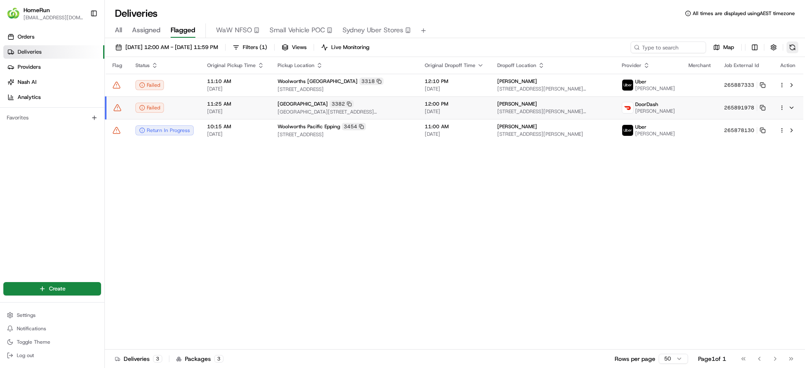
click at [792, 49] on button at bounding box center [792, 47] width 12 height 12
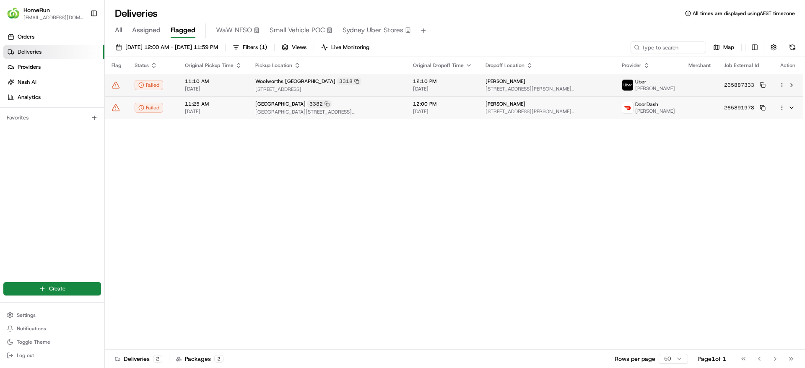
click at [764, 88] on button "265887333" at bounding box center [744, 85] width 41 height 7
click at [762, 84] on rect at bounding box center [763, 85] width 3 height 3
click at [700, 91] on td at bounding box center [700, 85] width 36 height 23
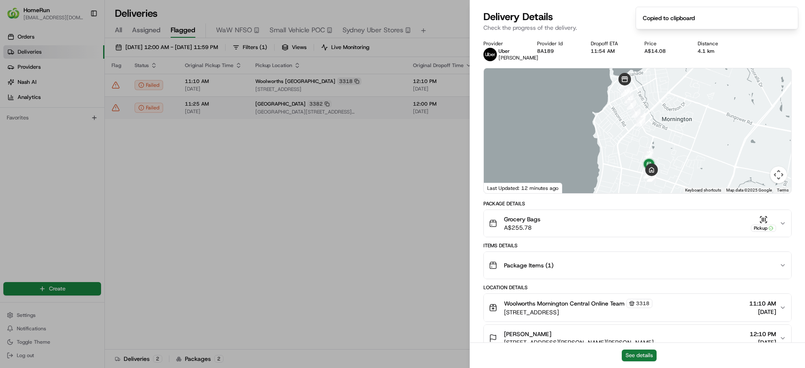
click at [643, 355] on button "See details" at bounding box center [639, 356] width 35 height 12
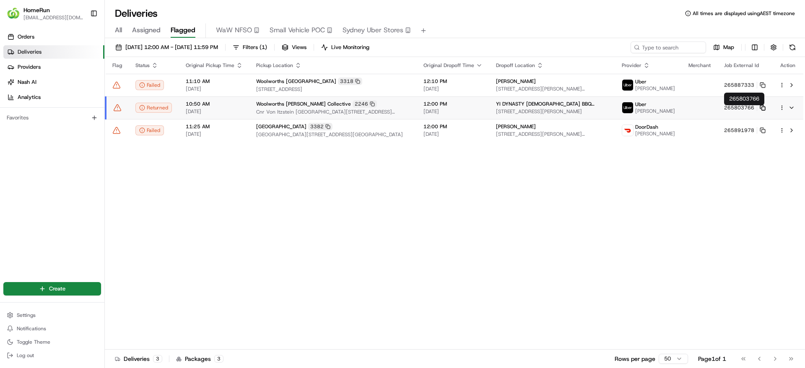
click at [762, 108] on icon at bounding box center [763, 108] width 6 height 6
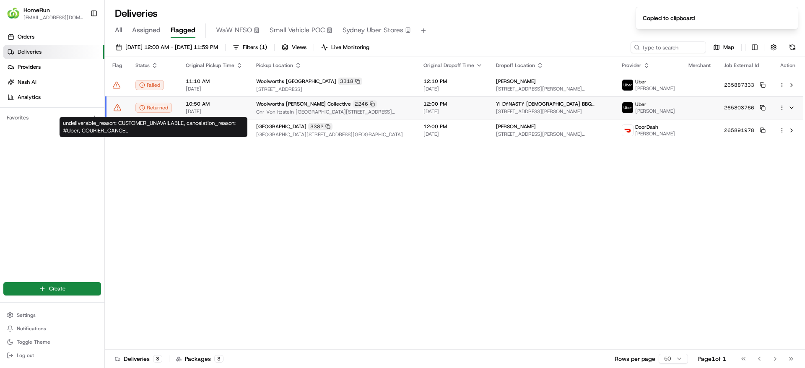
click at [140, 109] on icon at bounding box center [142, 108] width 6 height 6
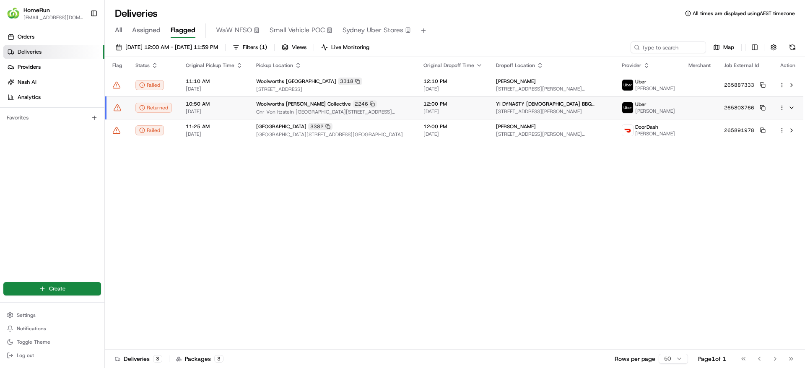
click at [116, 109] on icon at bounding box center [117, 108] width 8 height 8
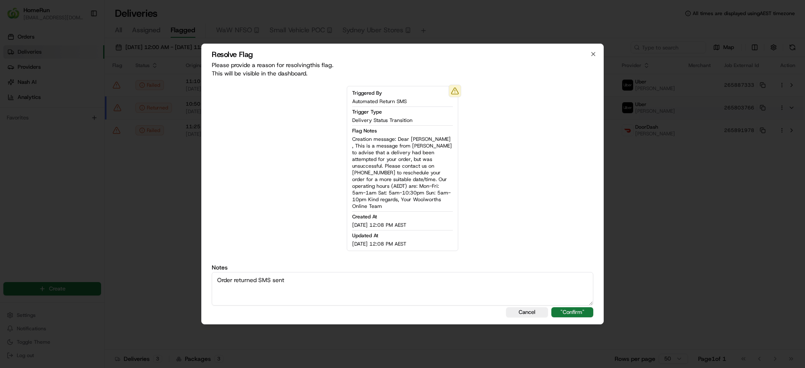
type textarea "Order returned SMS sent"
click at [567, 307] on button ""Confirm"" at bounding box center [572, 312] width 42 height 10
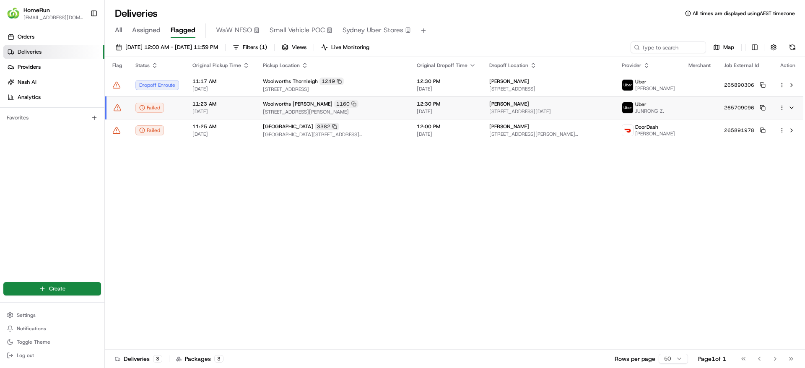
click at [360, 172] on div "Flag Status Original Pickup Time Pickup Location Original Dropoff Time Dropoff …" at bounding box center [454, 203] width 698 height 293
click at [792, 46] on button at bounding box center [792, 47] width 12 height 12
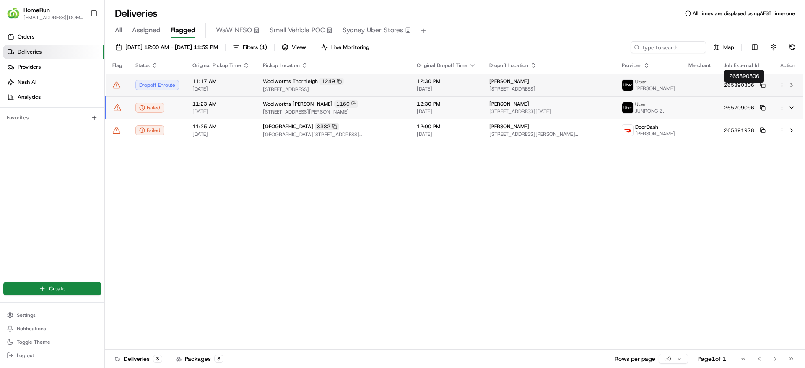
click at [726, 88] on span "265890306" at bounding box center [739, 85] width 30 height 7
click at [117, 88] on icon at bounding box center [116, 85] width 8 height 8
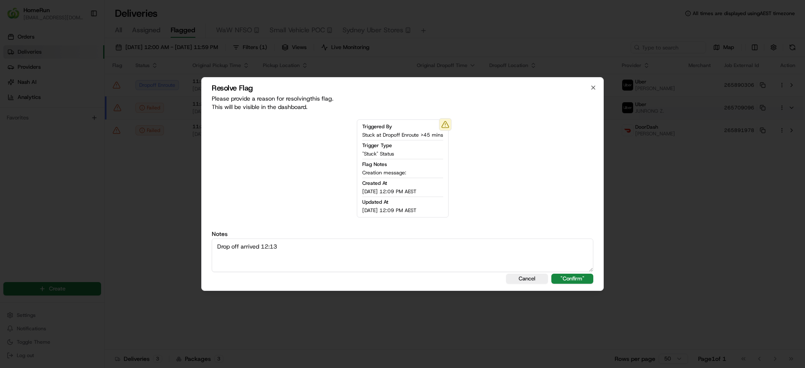
type textarea "Drop off arrived 12:13"
click at [584, 272] on div "Resolve Flag Please provide a reason for resolving this flag . This will be vis…" at bounding box center [402, 184] width 402 height 214
click at [579, 278] on button ""Confirm"" at bounding box center [572, 279] width 42 height 10
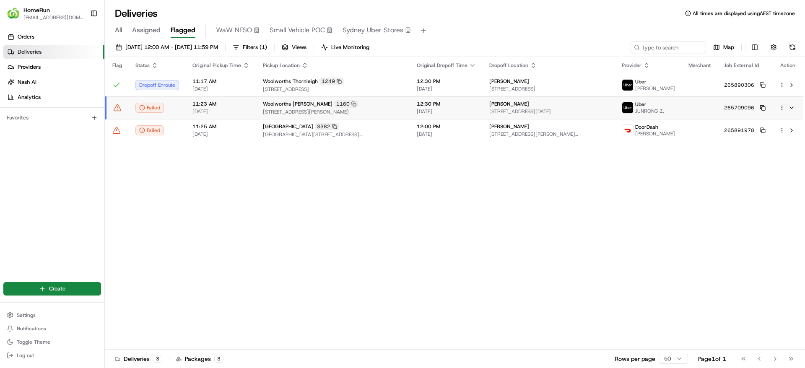
click at [765, 111] on icon at bounding box center [763, 108] width 6 height 6
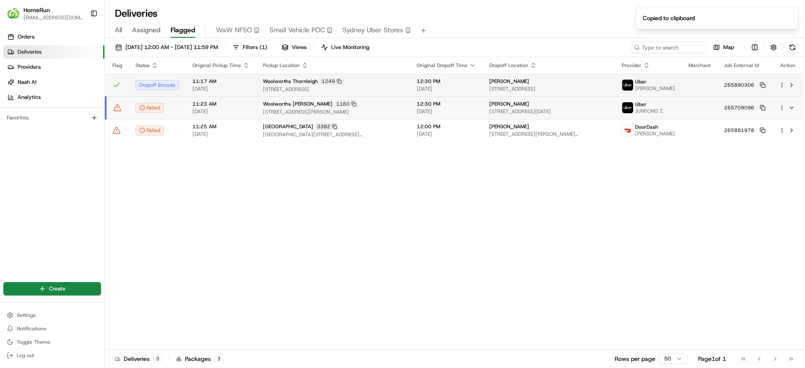
click at [765, 86] on td "265890306" at bounding box center [744, 85] width 55 height 23
click at [765, 87] on rect at bounding box center [763, 85] width 3 height 3
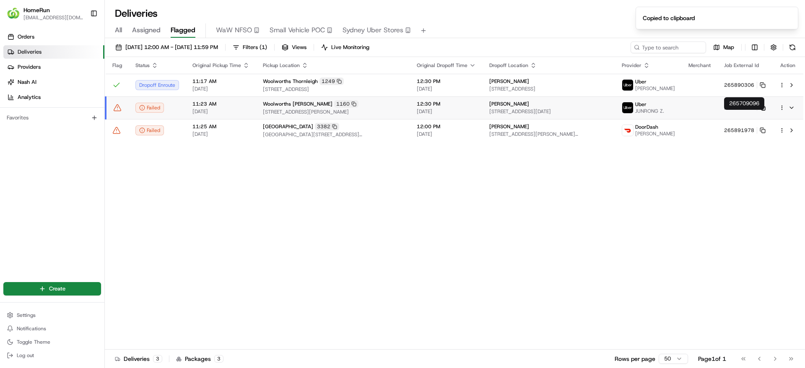
click at [762, 111] on icon at bounding box center [763, 108] width 6 height 6
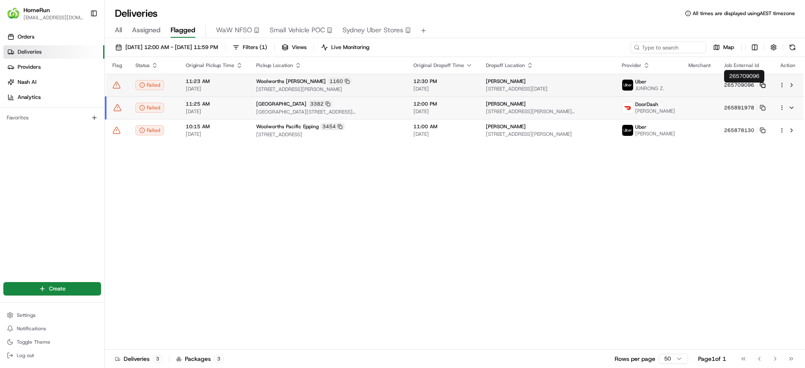
click at [763, 88] on icon at bounding box center [763, 85] width 6 height 6
click at [764, 91] on td "265709096" at bounding box center [744, 85] width 55 height 23
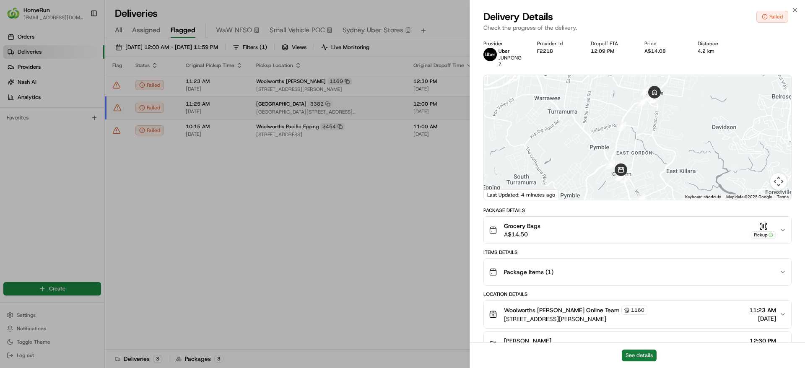
click at [649, 353] on button "See details" at bounding box center [639, 356] width 35 height 12
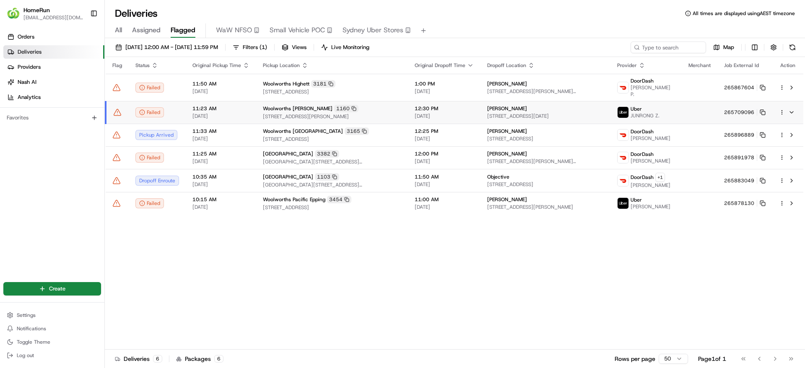
click at [652, 113] on span "JUNRONG Z." at bounding box center [644, 115] width 29 height 7
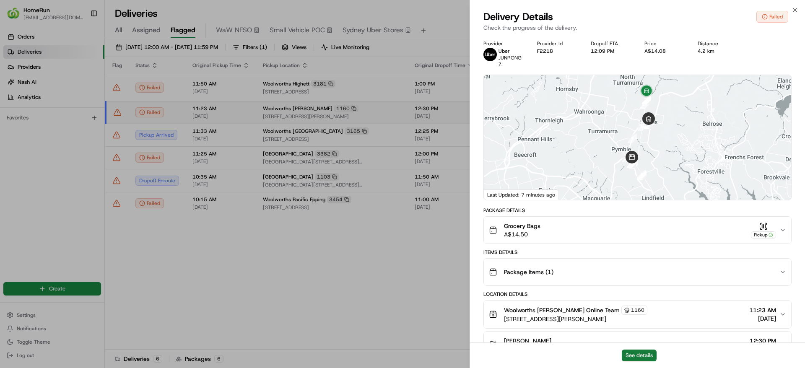
click at [643, 354] on button "See details" at bounding box center [639, 356] width 35 height 12
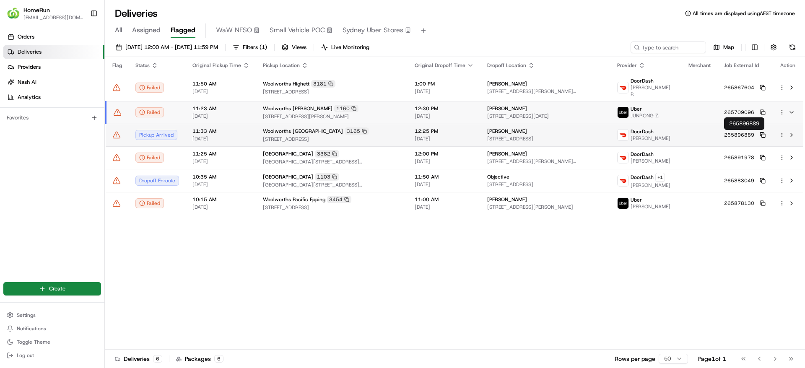
click at [763, 135] on icon at bounding box center [763, 135] width 6 height 6
click at [219, 126] on td "11:33 AM 22/08/2025" at bounding box center [221, 135] width 70 height 23
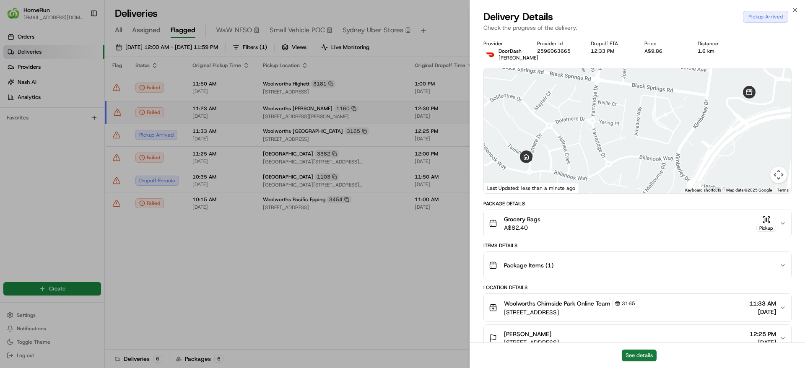
click at [648, 350] on button "See details" at bounding box center [639, 356] width 35 height 12
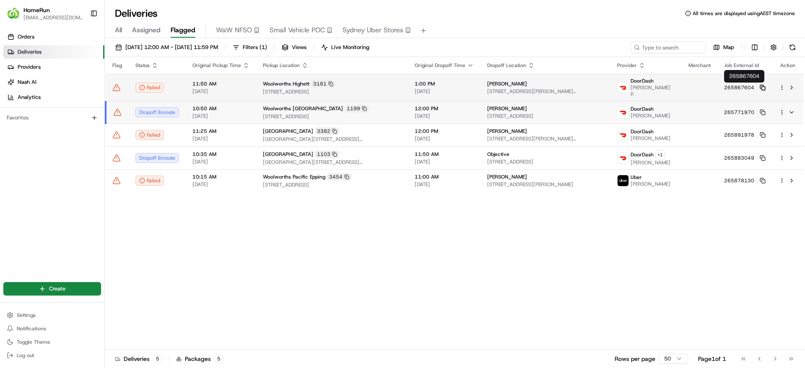
click at [763, 87] on icon at bounding box center [763, 88] width 6 height 6
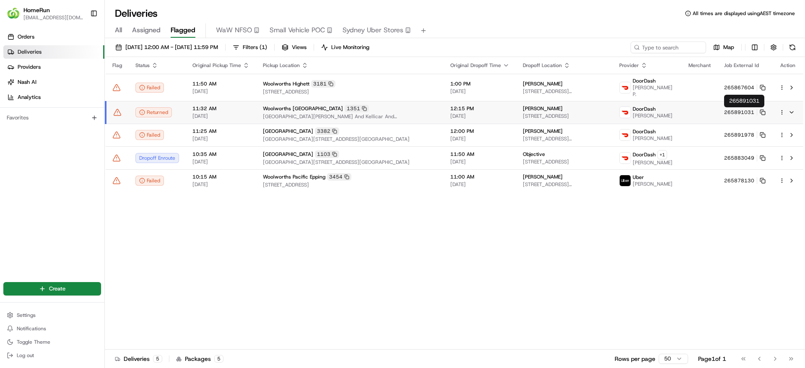
click at [762, 115] on button "265891031" at bounding box center [744, 112] width 41 height 7
click at [762, 110] on icon at bounding box center [761, 111] width 3 height 3
click at [143, 112] on icon at bounding box center [142, 112] width 6 height 6
click at [117, 111] on icon at bounding box center [117, 112] width 8 height 8
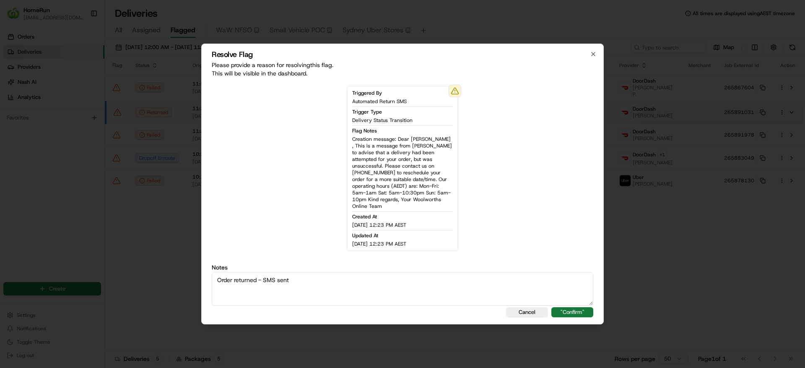
type textarea "Order returned - SMS sent"
click at [575, 308] on button ""Confirm"" at bounding box center [572, 312] width 42 height 10
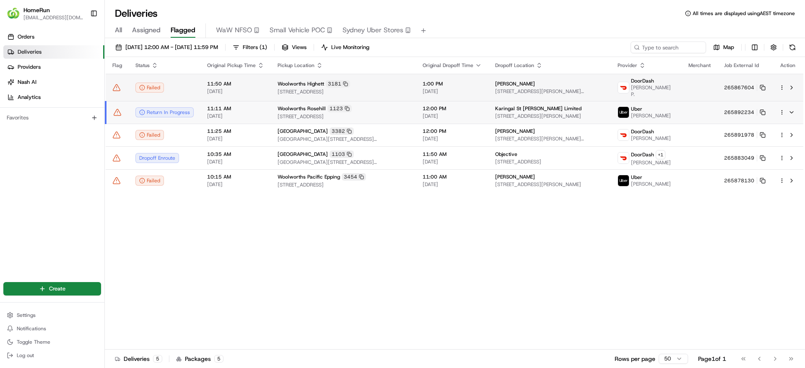
click at [537, 92] on span "5 Joan St, Moorabbin, VIC 3189, AU" at bounding box center [549, 91] width 109 height 7
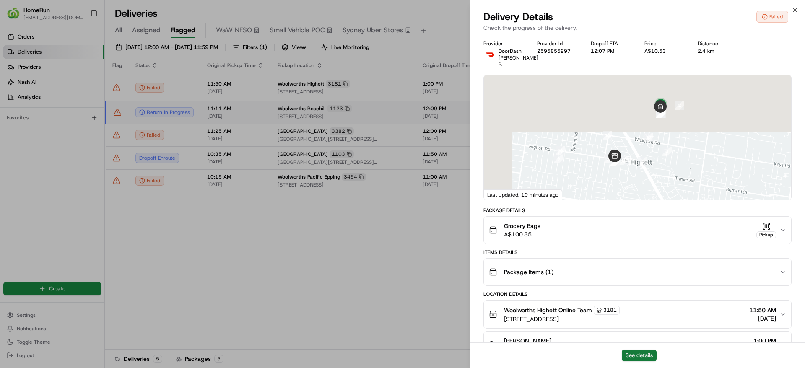
click at [648, 354] on button "See details" at bounding box center [639, 356] width 35 height 12
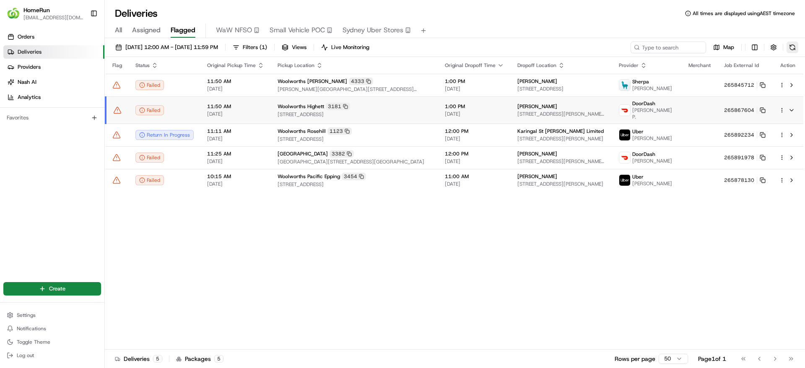
click at [791, 42] on button at bounding box center [792, 47] width 12 height 12
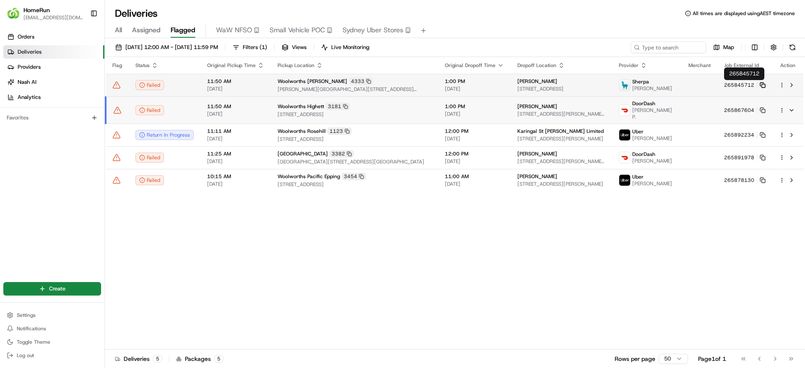
click at [762, 84] on rect at bounding box center [763, 85] width 3 height 3
click at [218, 82] on span "11:50 AM" at bounding box center [235, 81] width 57 height 7
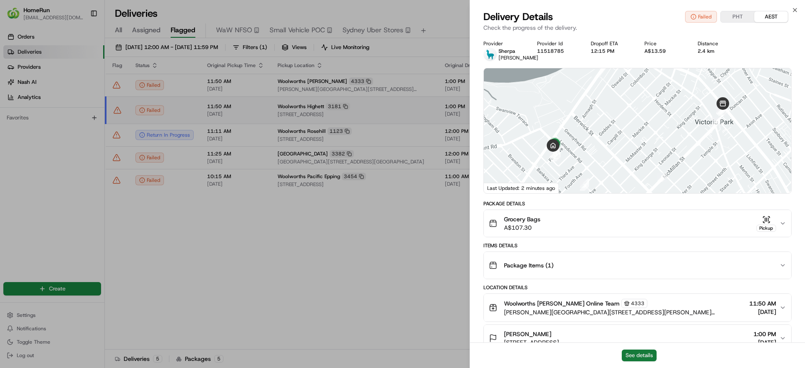
click at [637, 354] on button "See details" at bounding box center [639, 356] width 35 height 12
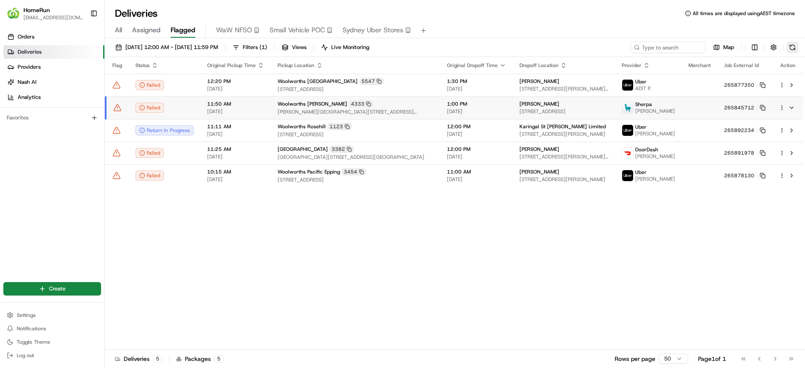
click at [791, 47] on button at bounding box center [792, 47] width 12 height 12
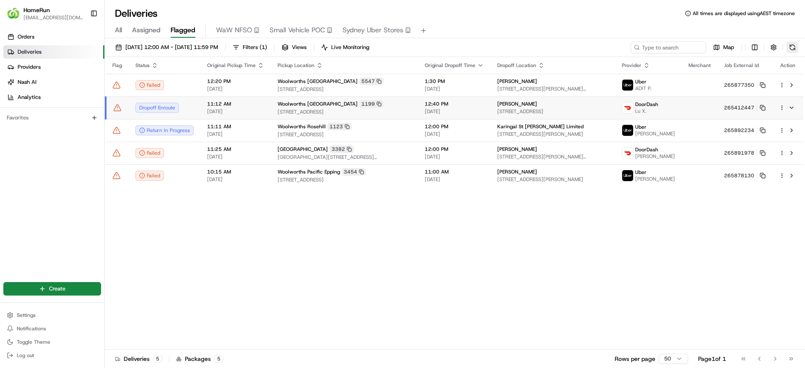
click at [793, 50] on button at bounding box center [792, 47] width 12 height 12
click at [762, 130] on icon at bounding box center [763, 130] width 6 height 6
click at [792, 47] on button at bounding box center [792, 47] width 12 height 12
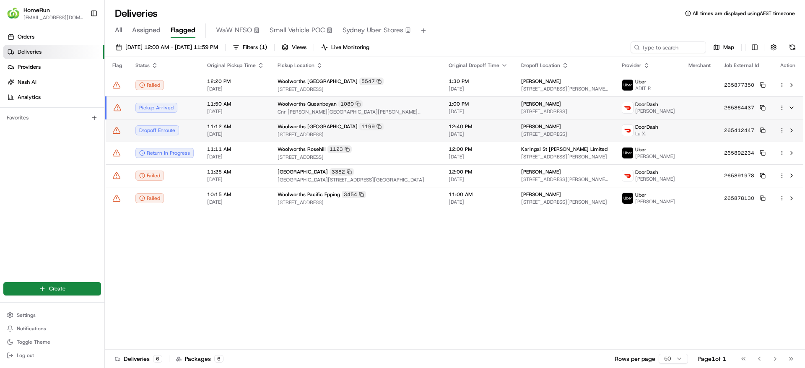
drag, startPoint x: 792, startPoint y: 47, endPoint x: 730, endPoint y: 135, distance: 107.7
click at [730, 135] on div "22/08/2025 12:00 AM - 22/08/2025 11:59 PM Filters ( 1 ) Views Live Monitoring M…" at bounding box center [455, 204] width 700 height 332
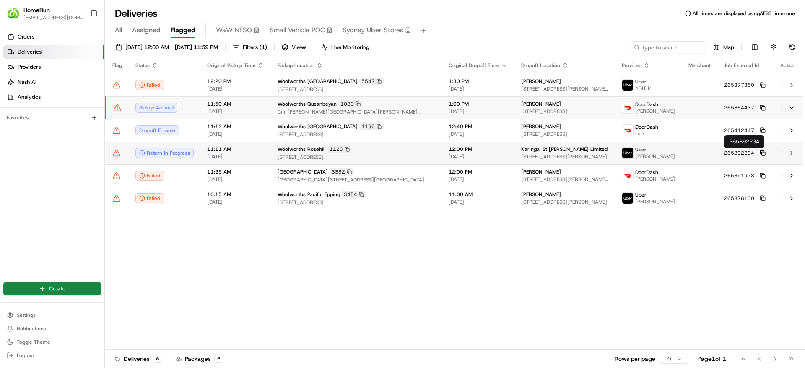
click at [762, 151] on icon at bounding box center [763, 153] width 6 height 6
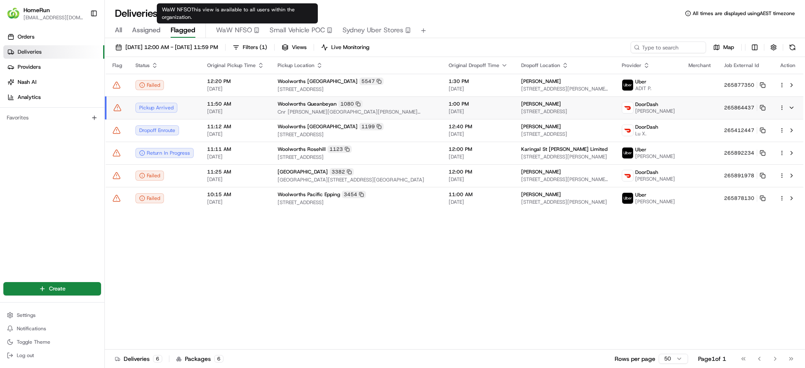
click at [295, 27] on span "Small Vehicle POC" at bounding box center [297, 30] width 55 height 10
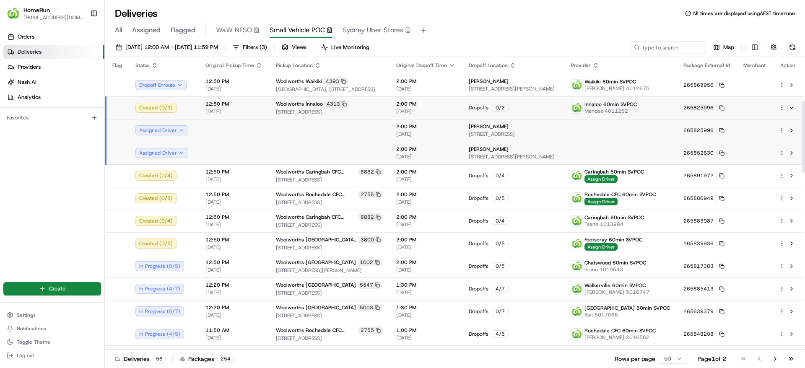
scroll to position [179, 0]
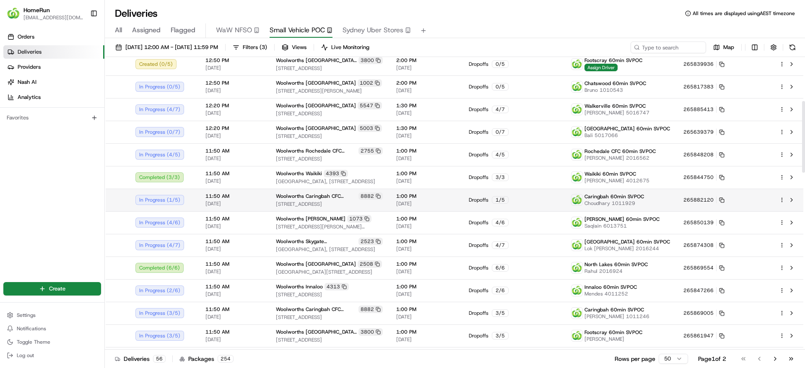
click at [670, 194] on div "Caringbah 60min SVPOC Choudhary 1011929" at bounding box center [620, 199] width 99 height 13
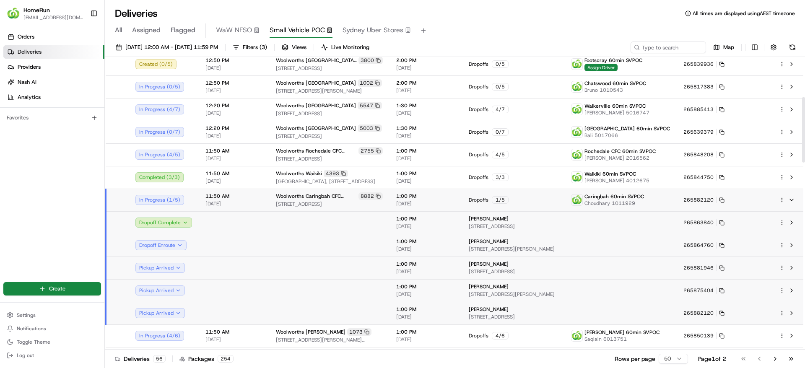
click at [667, 200] on div "Caringbah 60min SVPOC Choudhary 1011929" at bounding box center [620, 199] width 99 height 13
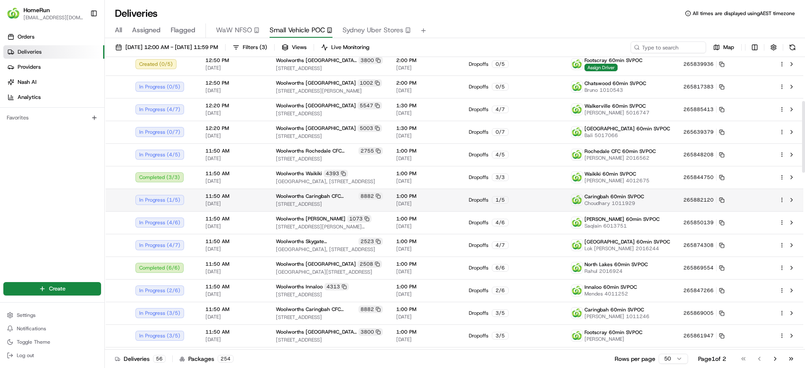
click at [669, 200] on div "Caringbah 60min SVPOC Choudhary 1011929" at bounding box center [620, 199] width 99 height 13
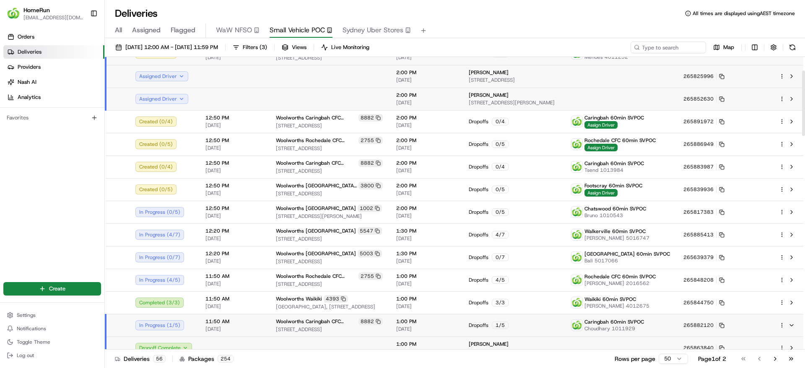
scroll to position [54, 0]
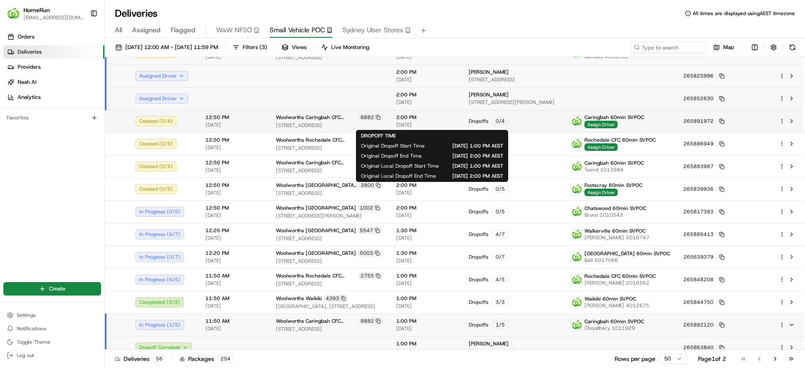
click at [455, 119] on span "2:00 PM" at bounding box center [425, 117] width 59 height 7
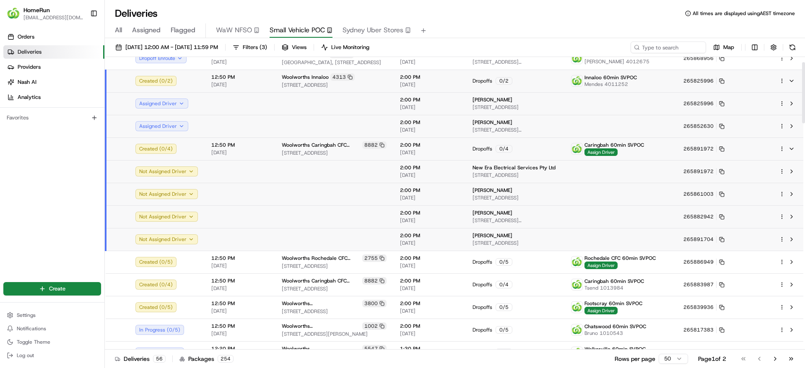
scroll to position [24, 0]
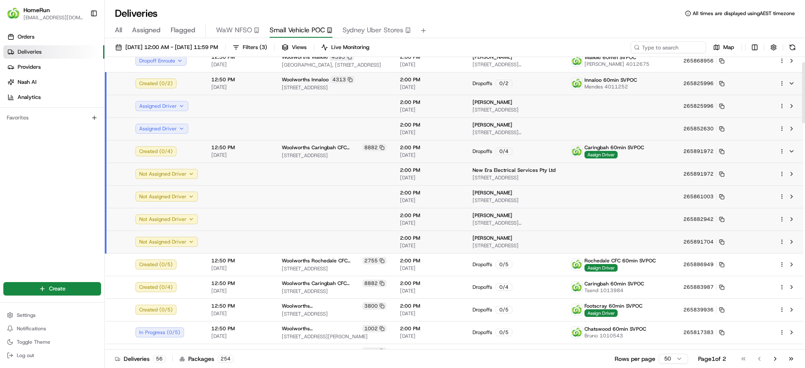
click at [781, 149] on html "HomeRun jpinekubica1@woolworths.com.au Toggle Sidebar Orders Deliveries Provide…" at bounding box center [402, 184] width 805 height 368
click at [763, 177] on div "Delivery Details Ctrl+⏎" at bounding box center [758, 178] width 91 height 14
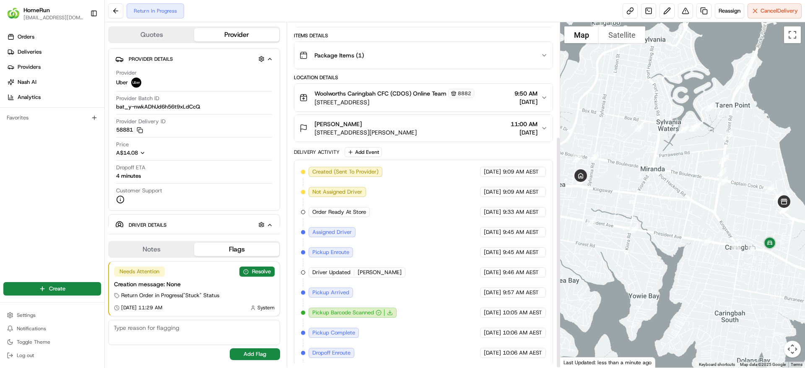
scroll to position [169, 0]
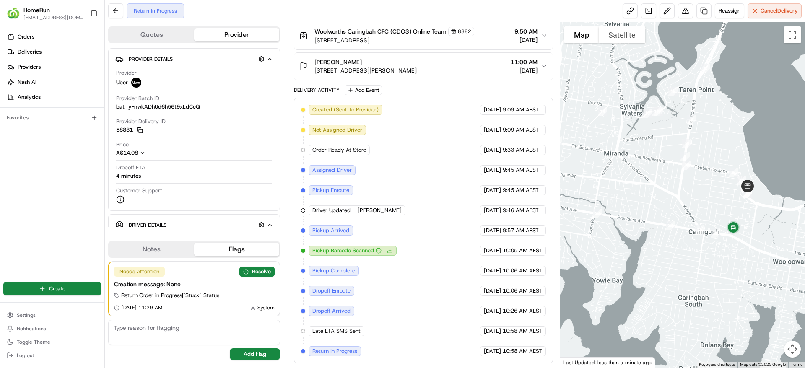
drag, startPoint x: 685, startPoint y: 207, endPoint x: 645, endPoint y: 190, distance: 43.8
click at [645, 190] on div at bounding box center [682, 194] width 245 height 345
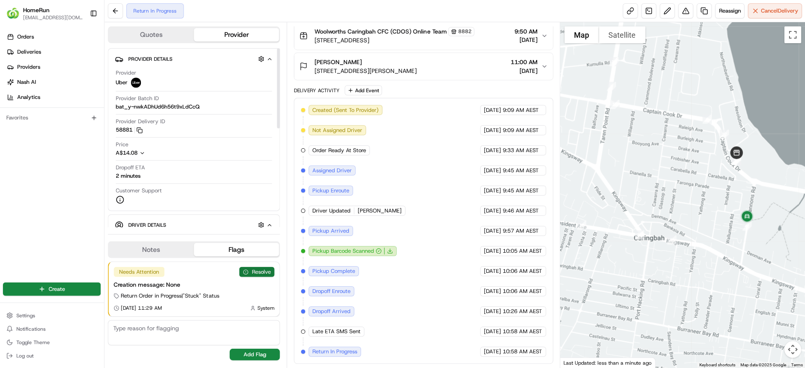
scroll to position [0, 0]
click at [256, 270] on button "Resolve" at bounding box center [256, 272] width 35 height 10
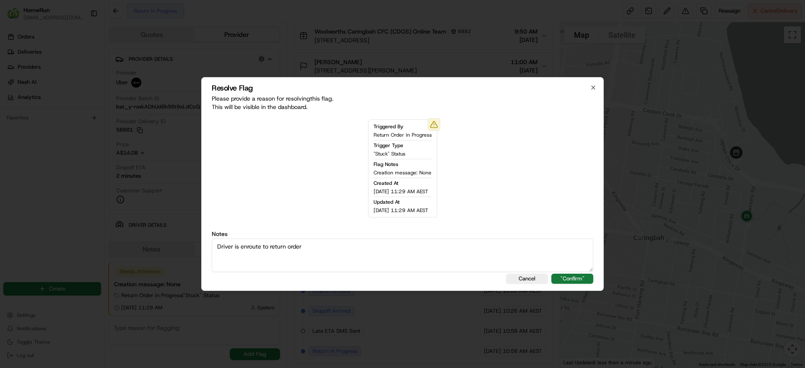
type textarea "Driver is enroute to return order"
click at [557, 274] on button ""Confirm"" at bounding box center [572, 279] width 42 height 10
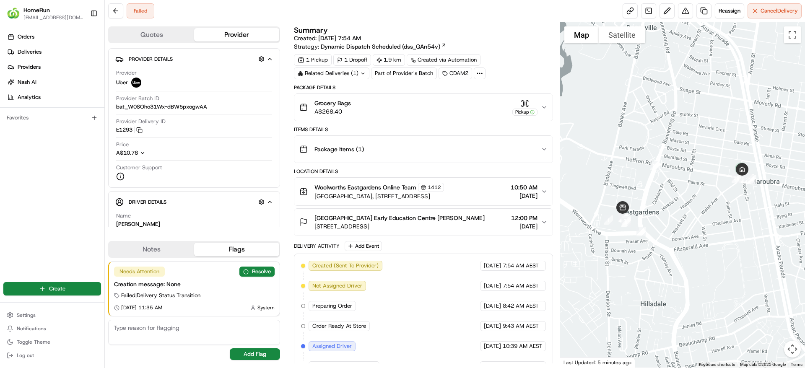
scroll to position [277, 0]
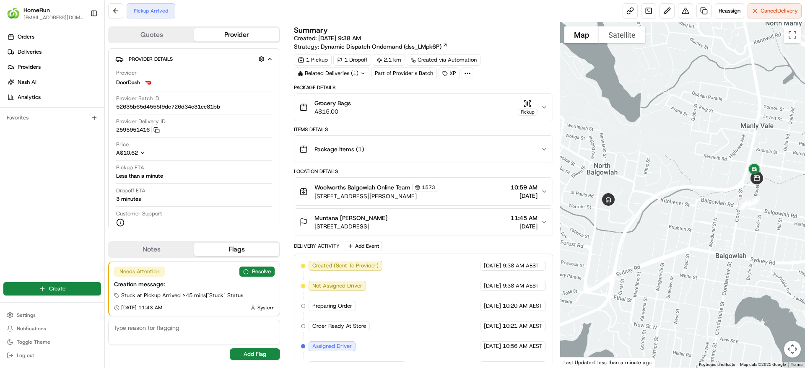
scroll to position [75, 0]
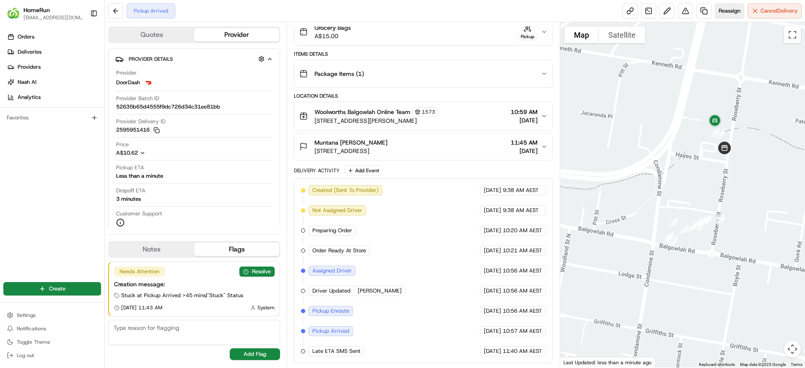
click at [720, 11] on span "Reassign" at bounding box center [729, 11] width 22 height 8
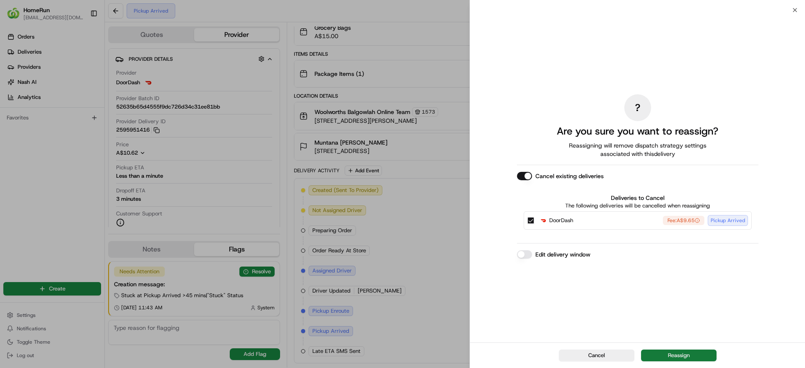
click at [675, 353] on button "Reassign" at bounding box center [678, 356] width 75 height 12
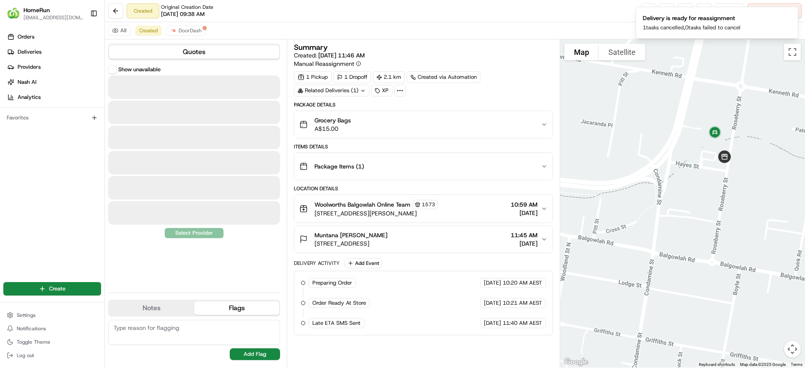
scroll to position [0, 0]
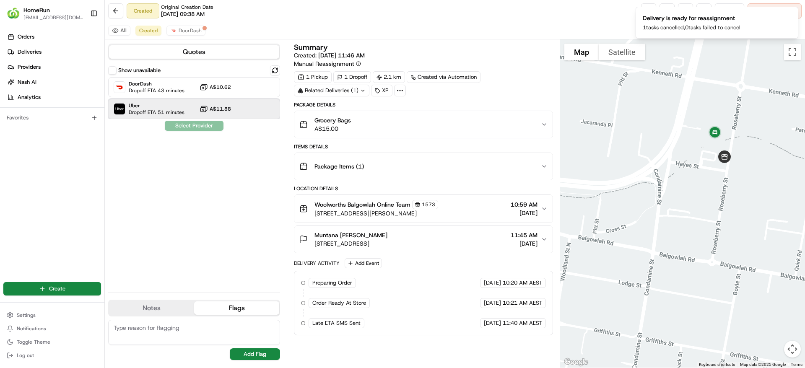
click at [184, 109] on div "Uber Dropoff ETA 51 minutes A$11.88" at bounding box center [194, 109] width 172 height 20
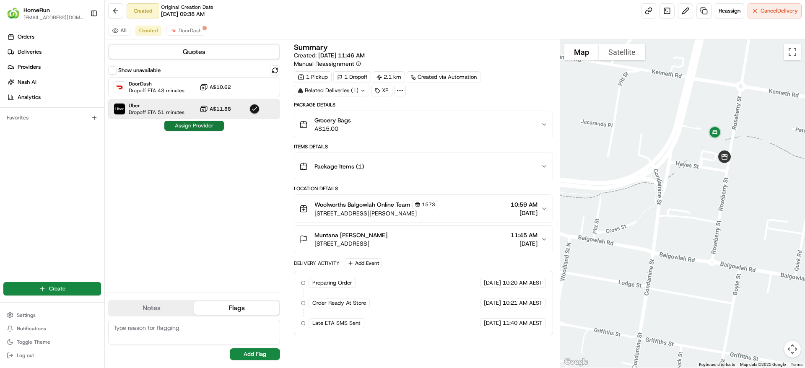
click at [189, 128] on button "Assign Provider" at bounding box center [194, 126] width 60 height 10
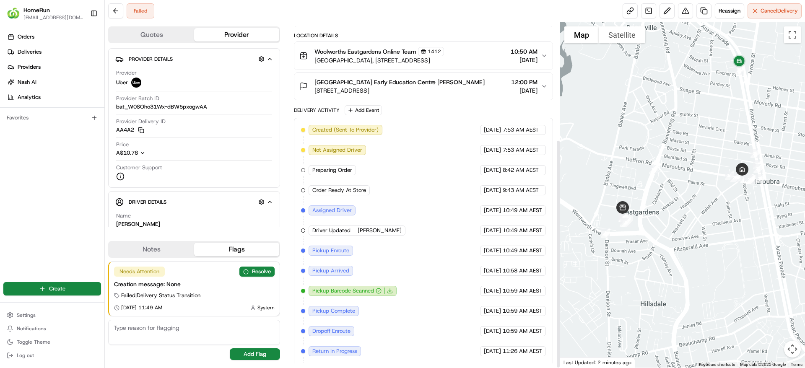
scroll to position [176, 0]
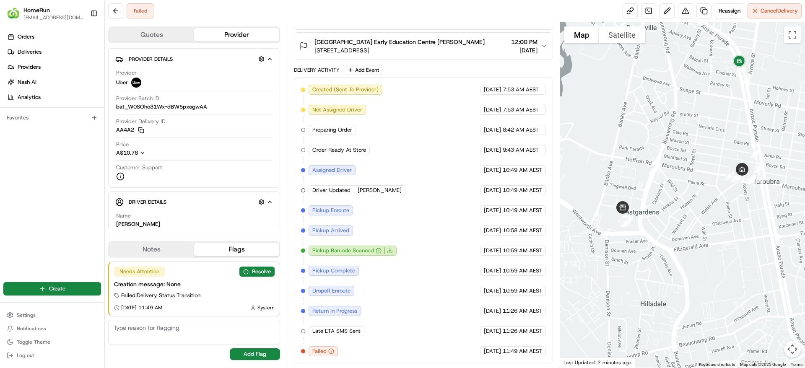
drag, startPoint x: 746, startPoint y: 219, endPoint x: 724, endPoint y: 272, distance: 57.1
click at [724, 272] on div at bounding box center [682, 194] width 245 height 345
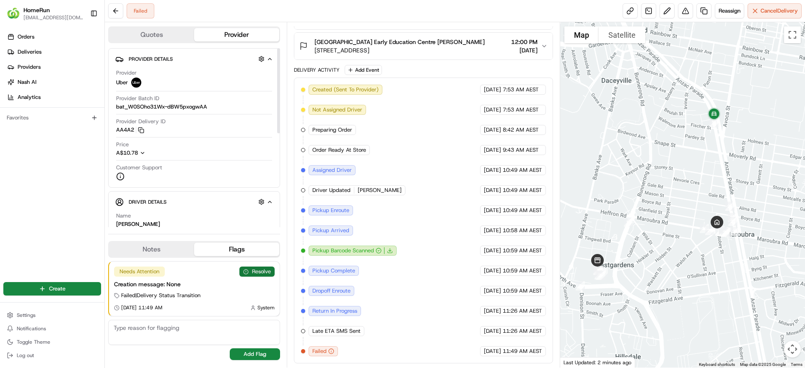
click at [259, 270] on button "Resolve" at bounding box center [256, 272] width 35 height 10
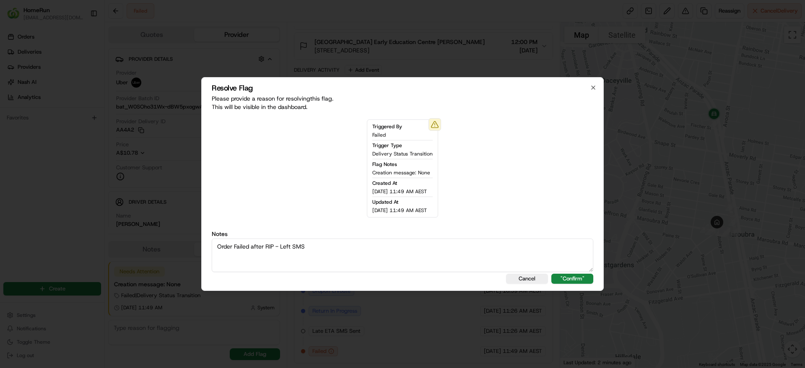
click at [272, 245] on textarea "Order Failed after RIP - Left SMS" at bounding box center [402, 256] width 381 height 34
click at [275, 244] on textarea "Order Failed after RIP - Left SMS" at bounding box center [402, 256] width 381 height 34
click at [434, 261] on textarea "Order Failed after Return in progress - Left SMS" at bounding box center [402, 256] width 381 height 34
type textarea "Order Failed after Return in progress - Left SMS"
click at [577, 279] on button ""Confirm"" at bounding box center [572, 279] width 42 height 10
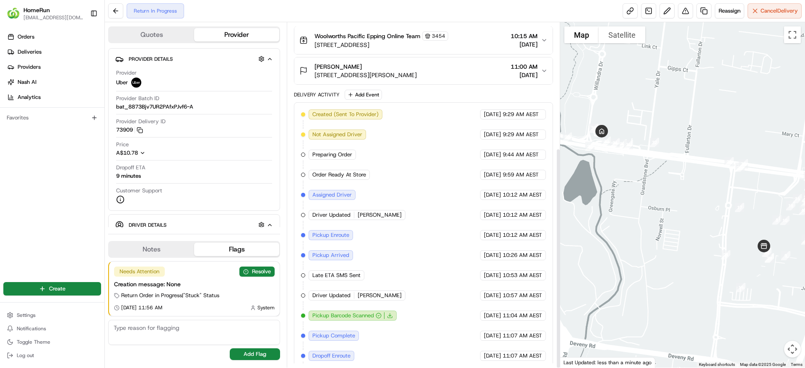
scroll to position [196, 0]
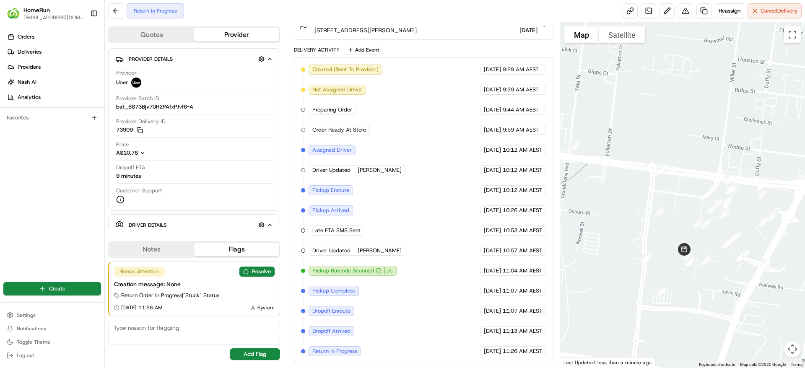
drag, startPoint x: 684, startPoint y: 252, endPoint x: 598, endPoint y: 256, distance: 85.6
click at [598, 256] on div at bounding box center [682, 194] width 245 height 345
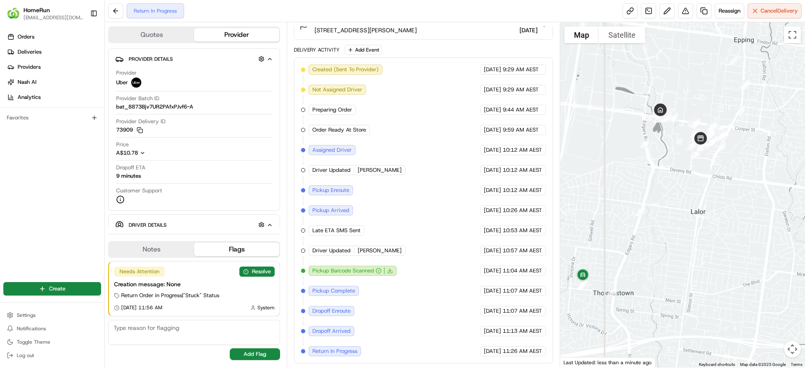
drag, startPoint x: 665, startPoint y: 85, endPoint x: 714, endPoint y: 64, distance: 53.2
click at [714, 64] on div at bounding box center [682, 194] width 245 height 345
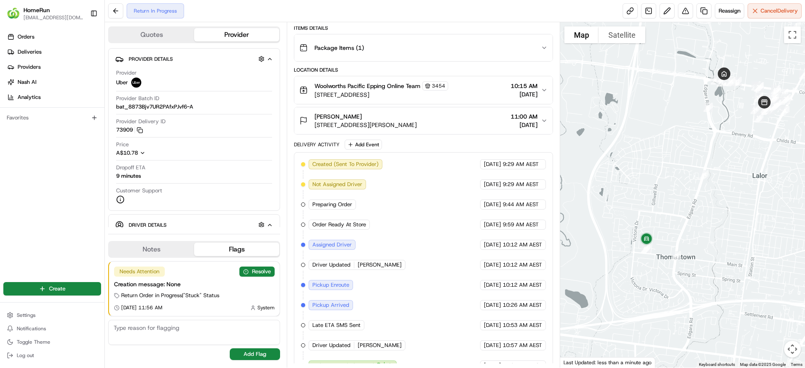
scroll to position [0, 0]
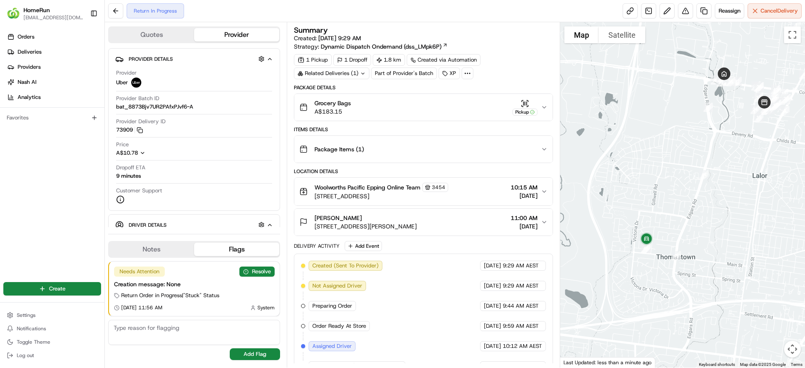
click at [337, 70] on div "Related Deliveries (1)" at bounding box center [331, 73] width 75 height 12
click at [337, 76] on div "Related Deliveries (1)" at bounding box center [331, 73] width 75 height 12
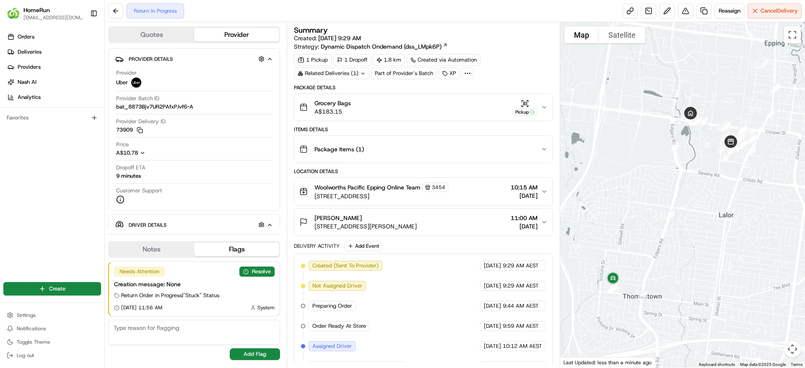
drag, startPoint x: 691, startPoint y: 149, endPoint x: 654, endPoint y: 194, distance: 59.0
click at [654, 194] on div at bounding box center [682, 194] width 245 height 345
drag, startPoint x: 709, startPoint y: 174, endPoint x: 663, endPoint y: 216, distance: 62.3
click at [663, 216] on div at bounding box center [682, 194] width 245 height 345
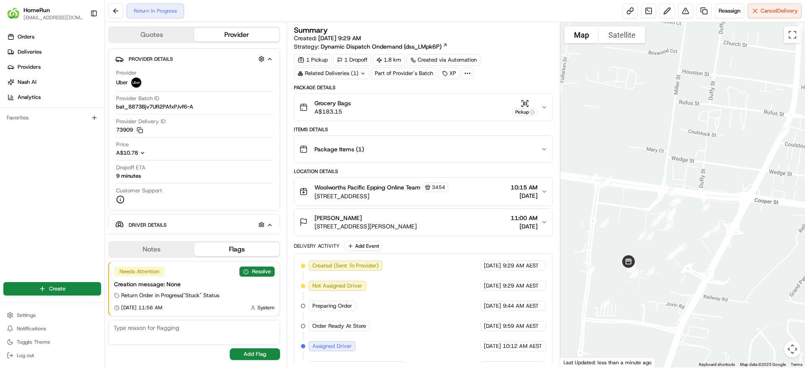
drag, startPoint x: 633, startPoint y: 132, endPoint x: 804, endPoint y: 126, distance: 171.1
click at [804, 126] on div at bounding box center [682, 194] width 245 height 345
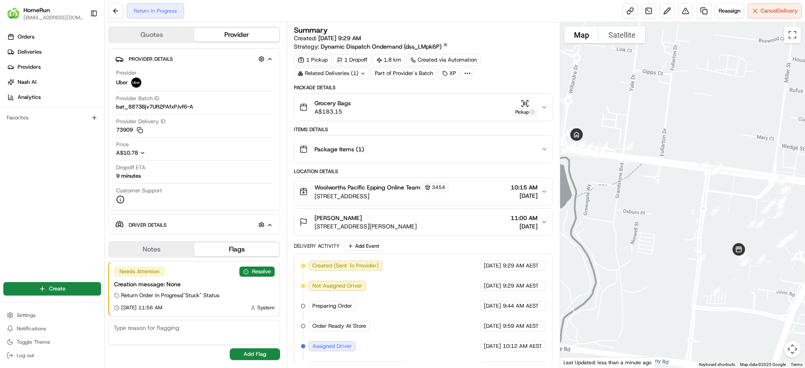
drag, startPoint x: 741, startPoint y: 151, endPoint x: 619, endPoint y: 125, distance: 124.3
click at [619, 125] on div at bounding box center [682, 194] width 245 height 345
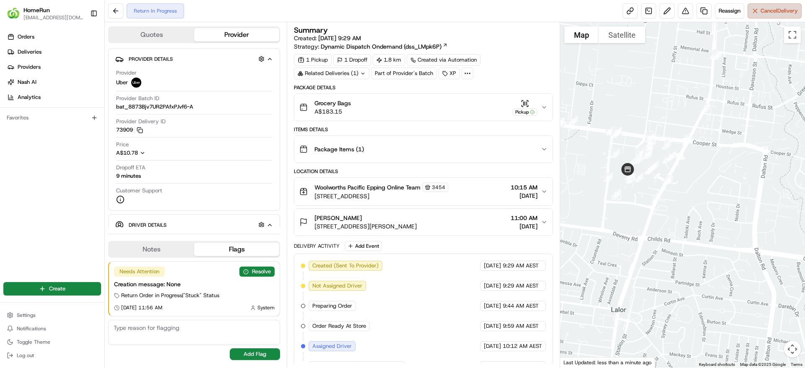
click at [757, 14] on button "Cancel Delivery" at bounding box center [774, 10] width 54 height 15
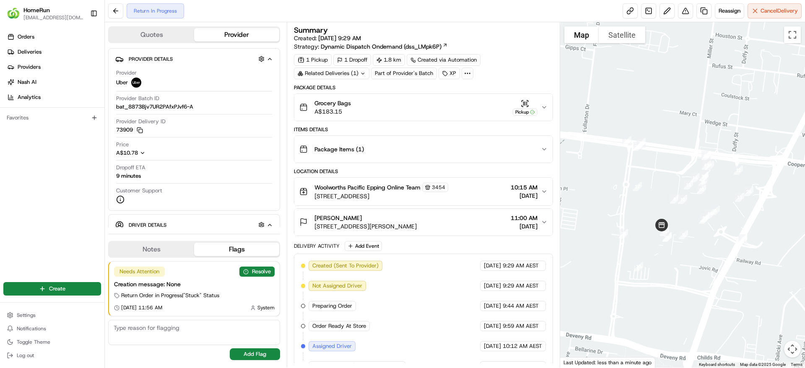
drag, startPoint x: 715, startPoint y: 275, endPoint x: 618, endPoint y: 255, distance: 99.0
click at [618, 255] on div at bounding box center [682, 194] width 245 height 345
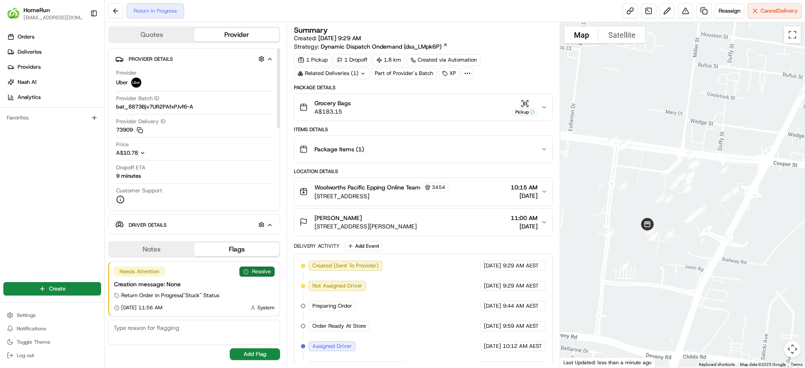
click at [264, 272] on button "Resolve" at bounding box center [256, 272] width 35 height 10
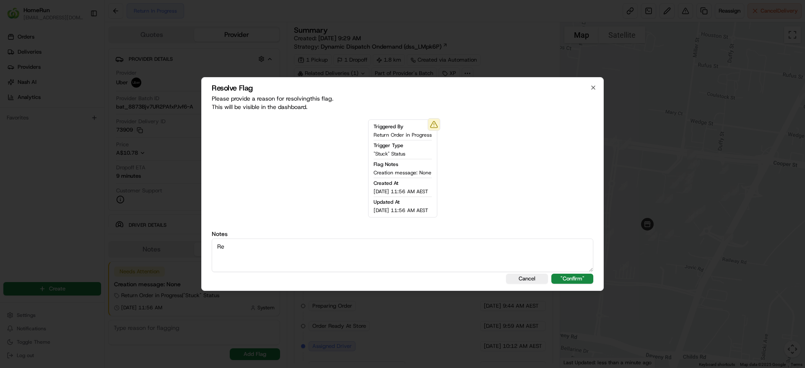
type textarea "R"
type textarea "Driver returned back to store - SMS sent"
click at [574, 274] on button ""Confirm"" at bounding box center [572, 279] width 42 height 10
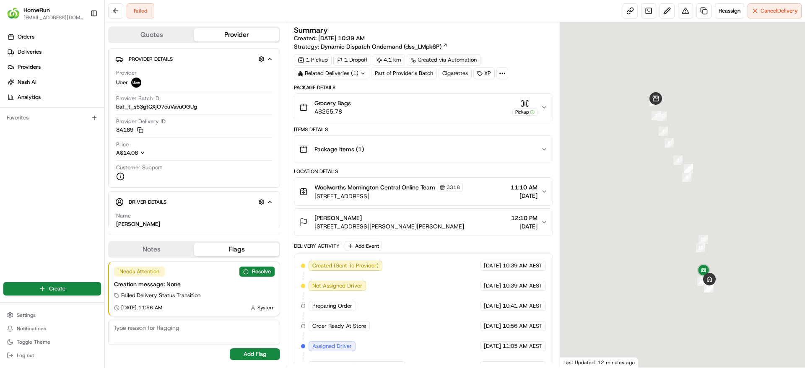
scroll to position [156, 0]
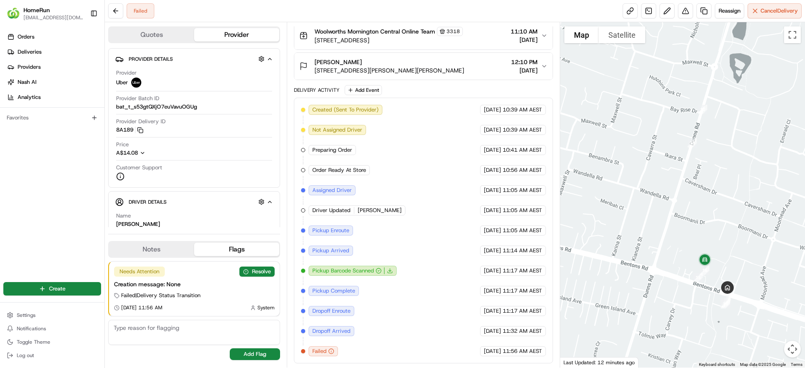
click at [461, 162] on div "Created (Sent To Provider) Uber [DATE] 10:39 AM AEST Not Assigned Driver Uber […" at bounding box center [423, 230] width 244 height 251
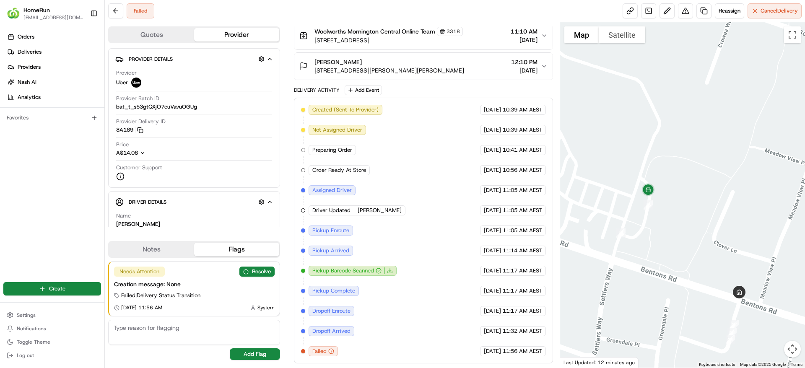
drag, startPoint x: 711, startPoint y: 289, endPoint x: 674, endPoint y: 270, distance: 42.2
click at [674, 270] on div at bounding box center [682, 194] width 245 height 345
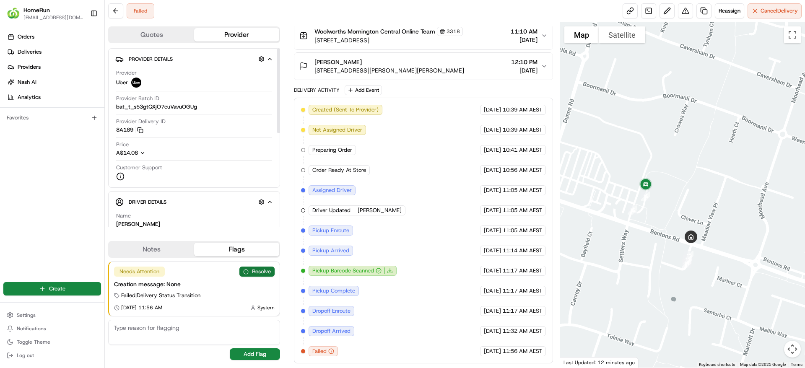
click at [254, 275] on button "Resolve" at bounding box center [256, 272] width 35 height 10
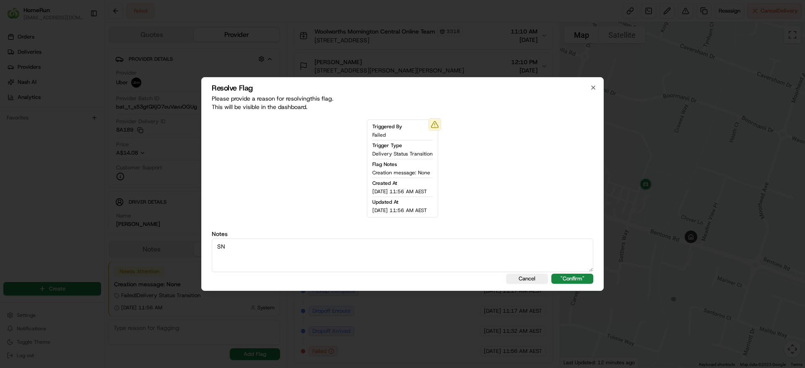
type textarea "S"
type textarea "SMS Sent"
click at [573, 279] on button ""Confirm"" at bounding box center [572, 279] width 42 height 10
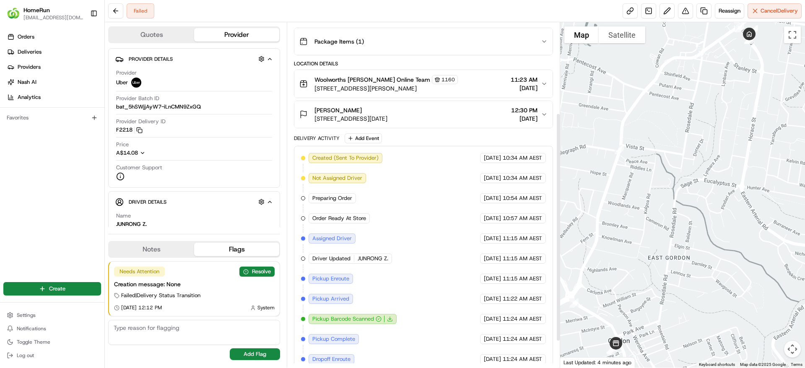
scroll to position [176, 0]
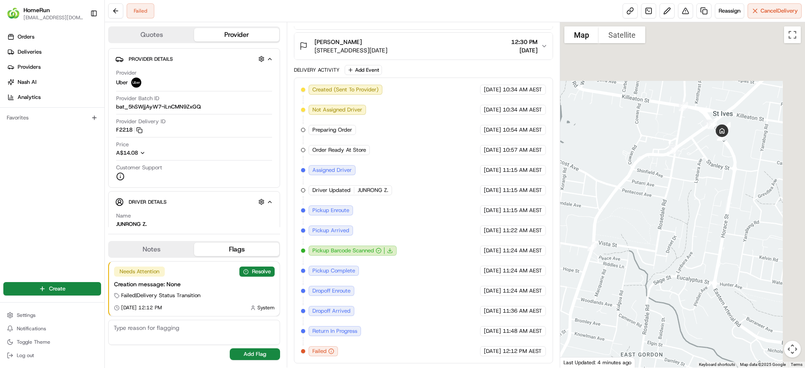
drag, startPoint x: 678, startPoint y: 284, endPoint x: 660, endPoint y: 329, distance: 48.3
click at [660, 329] on div at bounding box center [682, 194] width 245 height 345
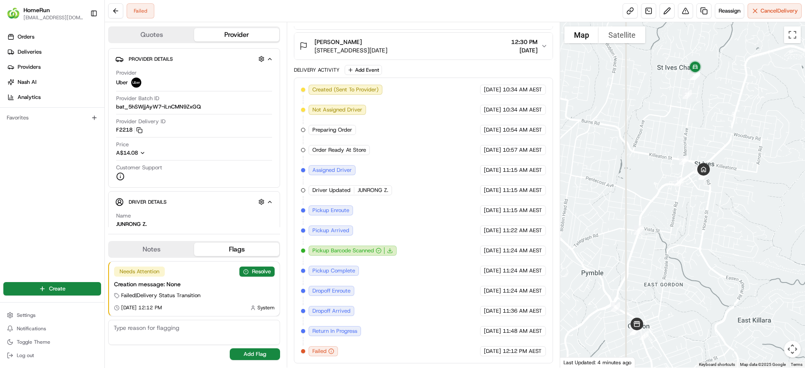
drag, startPoint x: 692, startPoint y: 197, endPoint x: 690, endPoint y: 205, distance: 8.8
click at [690, 205] on div at bounding box center [682, 194] width 245 height 345
click at [266, 275] on button "Resolve" at bounding box center [256, 272] width 35 height 10
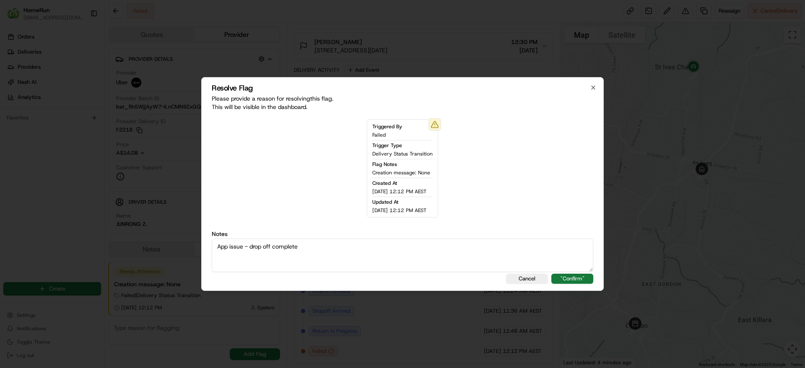
type textarea "App issue - drop off complete"
click at [572, 275] on button ""Confirm"" at bounding box center [572, 279] width 42 height 10
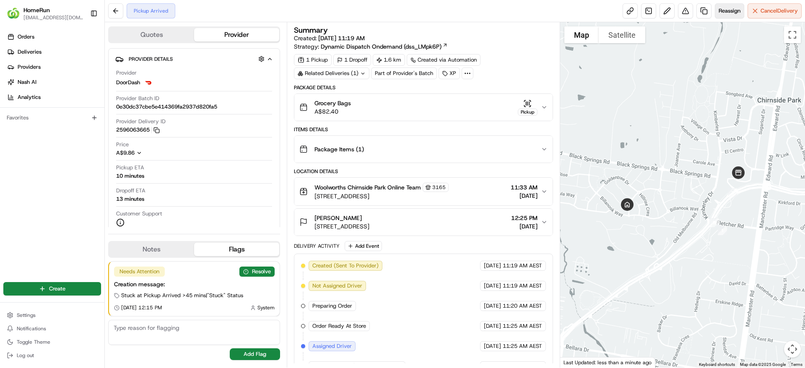
click at [734, 6] on button "Reassign" at bounding box center [729, 10] width 29 height 15
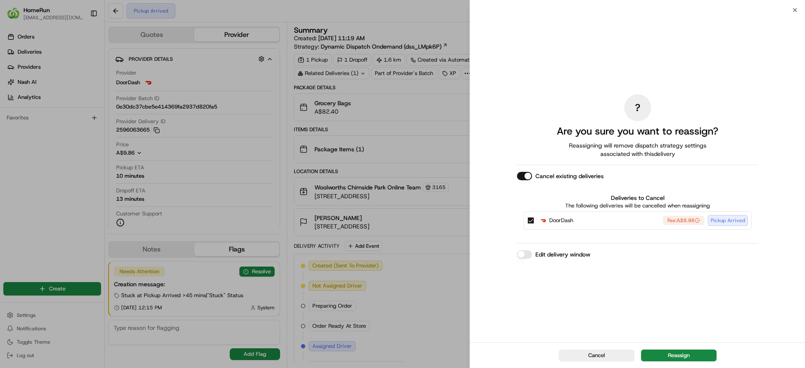
click at [674, 362] on div "Cancel Reassign" at bounding box center [637, 355] width 335 height 26
click at [677, 355] on button "Reassign" at bounding box center [678, 356] width 75 height 12
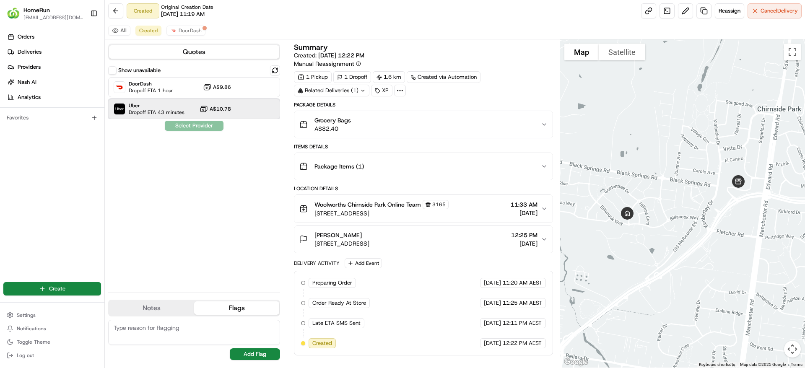
click at [238, 111] on div "Uber Dropoff ETA 43 minutes A$10.78" at bounding box center [194, 109] width 172 height 20
click at [198, 126] on button "Assign Provider" at bounding box center [194, 126] width 60 height 10
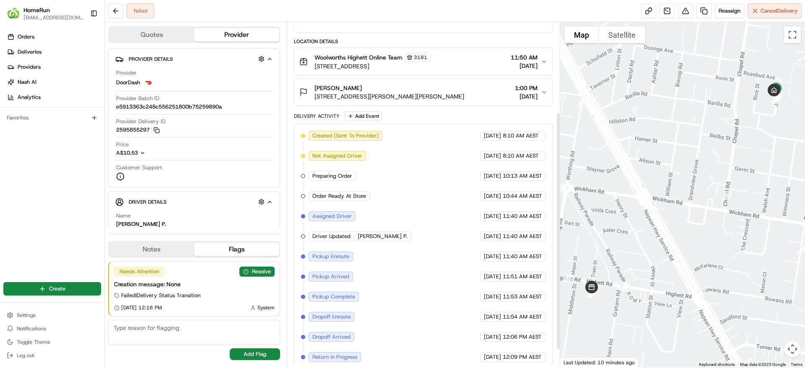
scroll to position [156, 0]
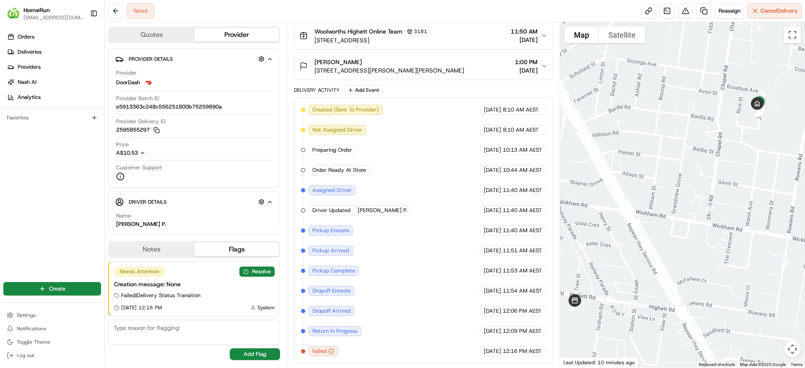
drag, startPoint x: 664, startPoint y: 186, endPoint x: 563, endPoint y: 246, distance: 117.8
click at [563, 246] on div at bounding box center [682, 194] width 245 height 345
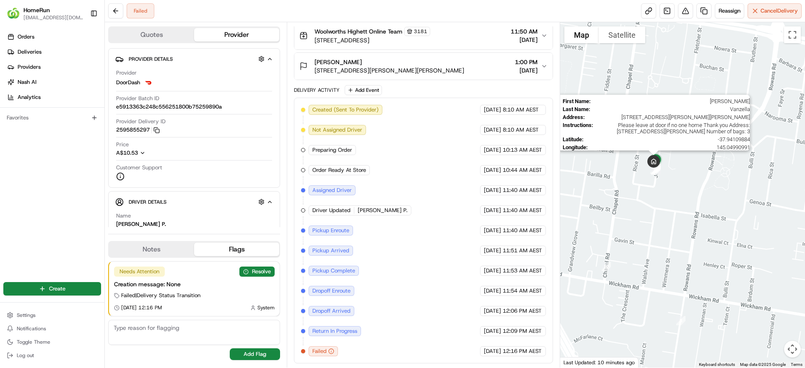
click at [649, 170] on img at bounding box center [653, 161] width 19 height 19
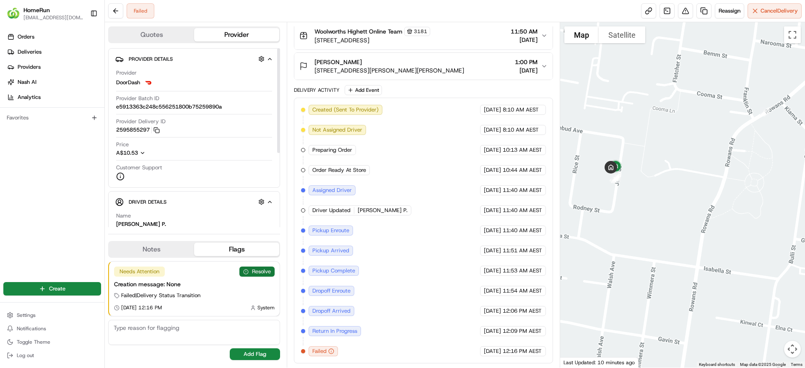
click at [259, 267] on button "Resolve" at bounding box center [256, 272] width 35 height 10
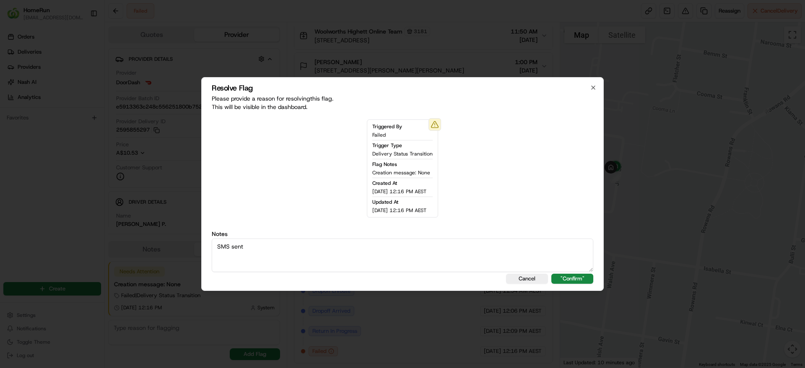
type textarea "SMS sent"
click at [583, 272] on div "Resolve Flag Please provide a reason for resolving this flag . This will be vis…" at bounding box center [402, 184] width 402 height 214
click at [582, 275] on button ""Confirm"" at bounding box center [572, 279] width 42 height 10
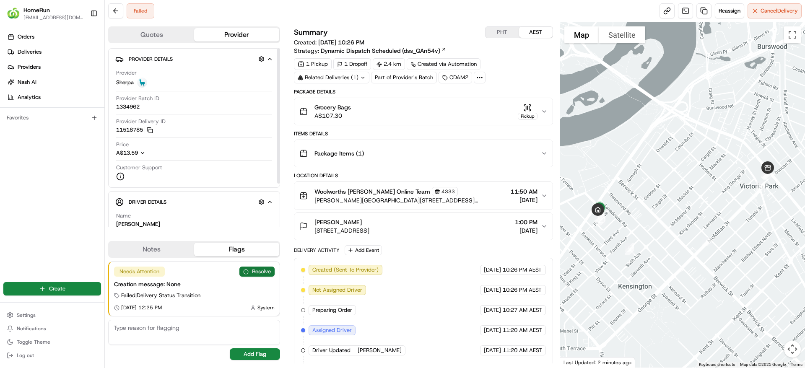
click at [251, 271] on button "Resolve" at bounding box center [256, 272] width 35 height 10
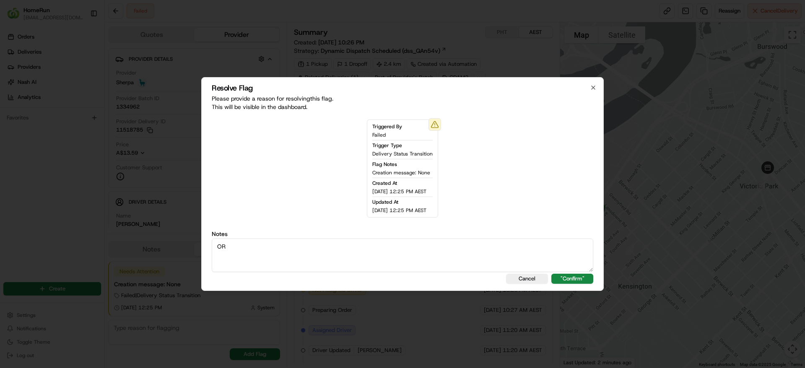
type textarea "O"
type textarea "Failed: not safe to leave unattended - SMS sent"
click at [580, 274] on button ""Confirm"" at bounding box center [572, 279] width 42 height 10
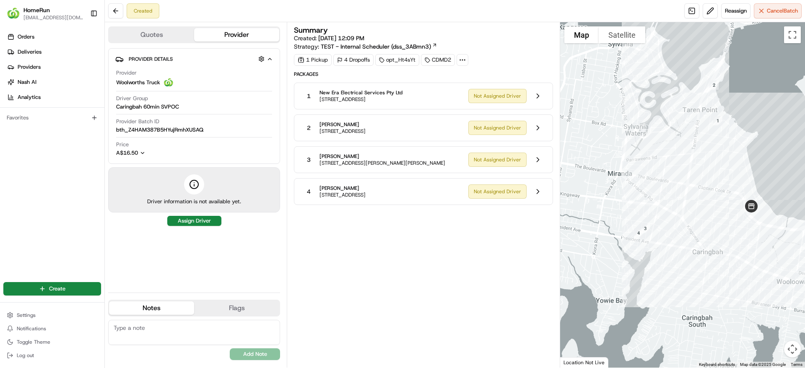
drag, startPoint x: 665, startPoint y: 255, endPoint x: 679, endPoint y: 218, distance: 39.8
click at [679, 218] on div at bounding box center [682, 194] width 245 height 345
click at [539, 161] on button at bounding box center [538, 160] width 16 height 16
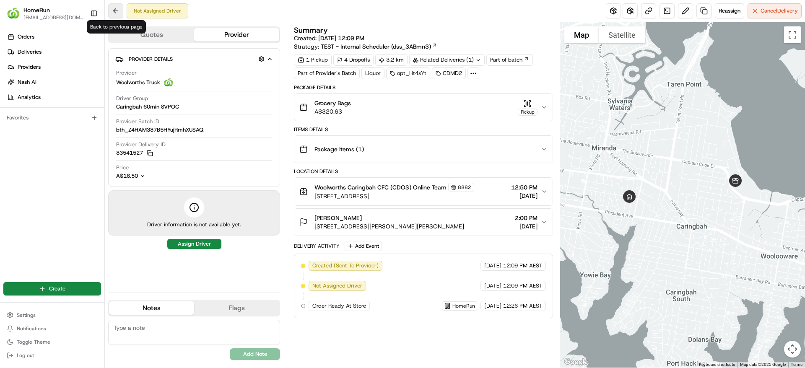
click at [116, 9] on button at bounding box center [115, 10] width 15 height 15
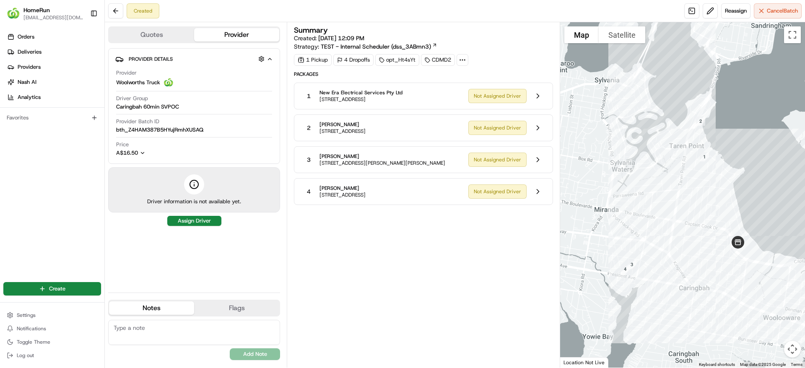
click at [437, 165] on div "3 [PERSON_NAME] [STREET_ADDRESS][PERSON_NAME][PERSON_NAME]" at bounding box center [381, 159] width 160 height 15
click at [535, 158] on button at bounding box center [538, 160] width 16 height 16
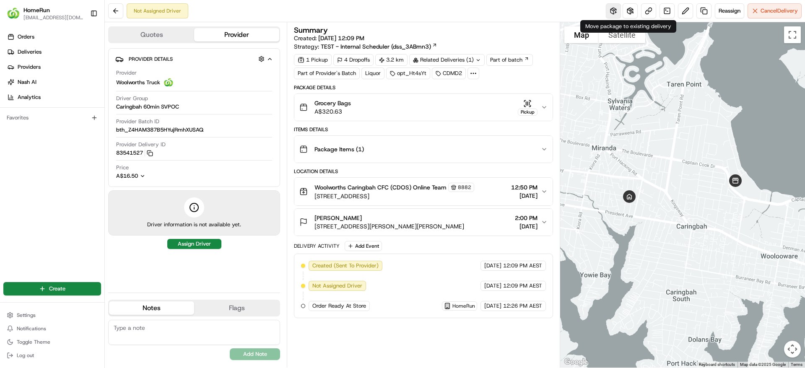
click at [613, 9] on button at bounding box center [613, 10] width 15 height 15
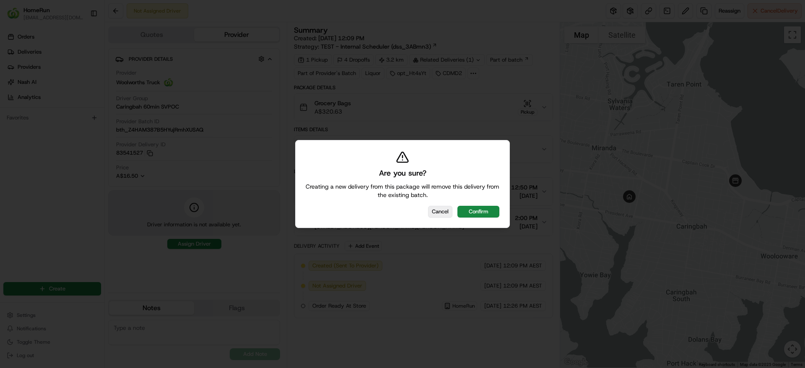
click at [441, 211] on button "Cancel" at bounding box center [440, 212] width 24 height 12
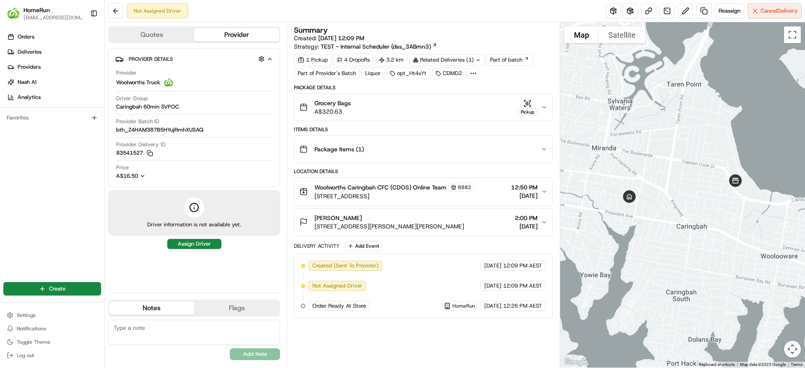
click at [439, 116] on button "Grocery Bags A$320.63 Pickup" at bounding box center [423, 107] width 258 height 27
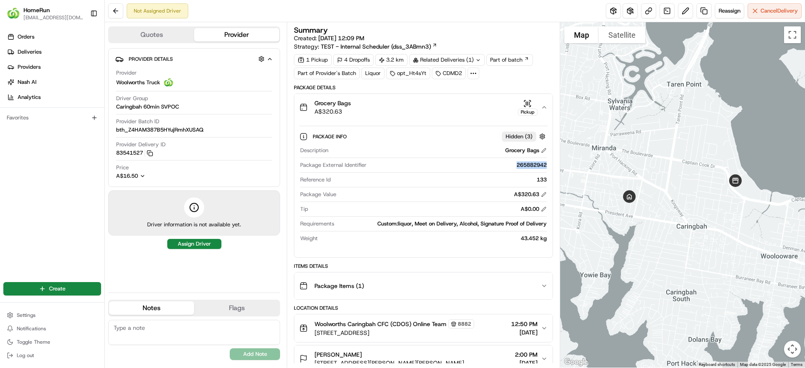
drag, startPoint x: 513, startPoint y: 166, endPoint x: 548, endPoint y: 164, distance: 35.7
click at [548, 164] on div "Package Info Hidden ( 3 ) Description Grocery Bags Package External Identifier …" at bounding box center [423, 186] width 258 height 130
copy div "265882942"
click at [610, 10] on button at bounding box center [613, 10] width 15 height 15
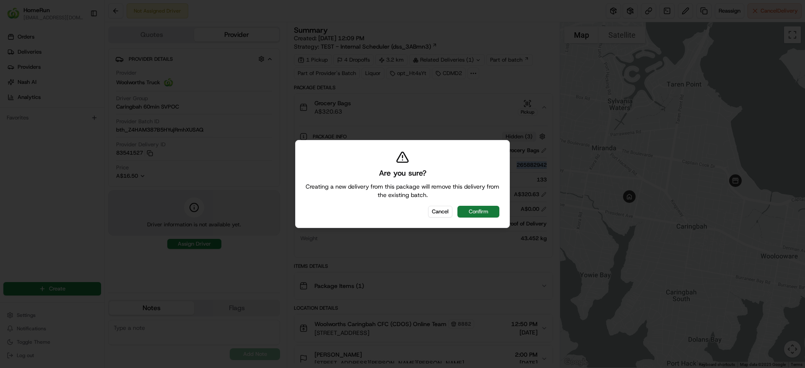
click at [484, 206] on button "Confirm" at bounding box center [478, 212] width 42 height 12
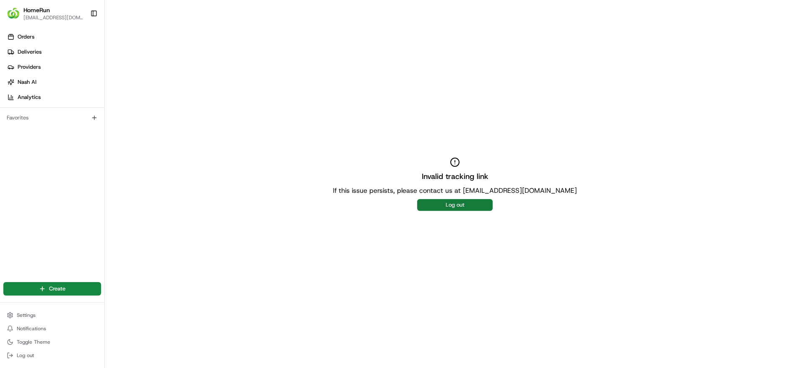
click at [467, 204] on button "Log out" at bounding box center [454, 205] width 75 height 12
